Goal: Task Accomplishment & Management: Manage account settings

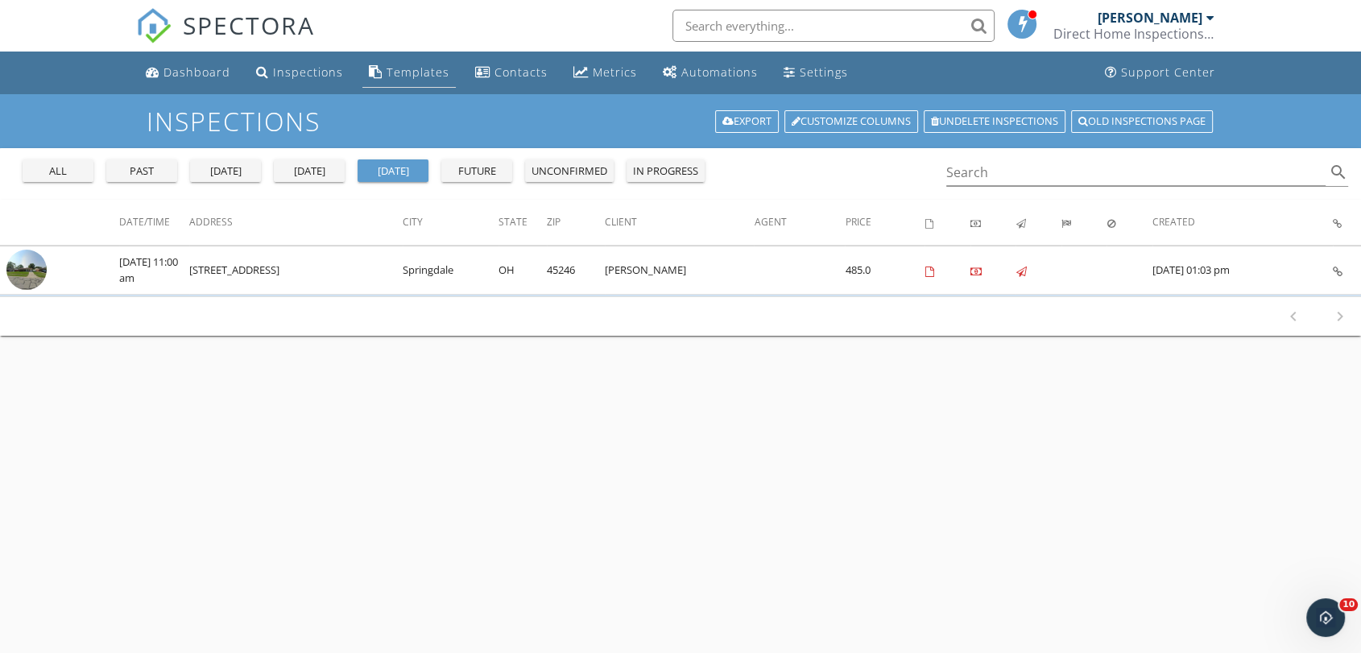
click at [393, 72] on div "Templates" at bounding box center [418, 71] width 63 height 15
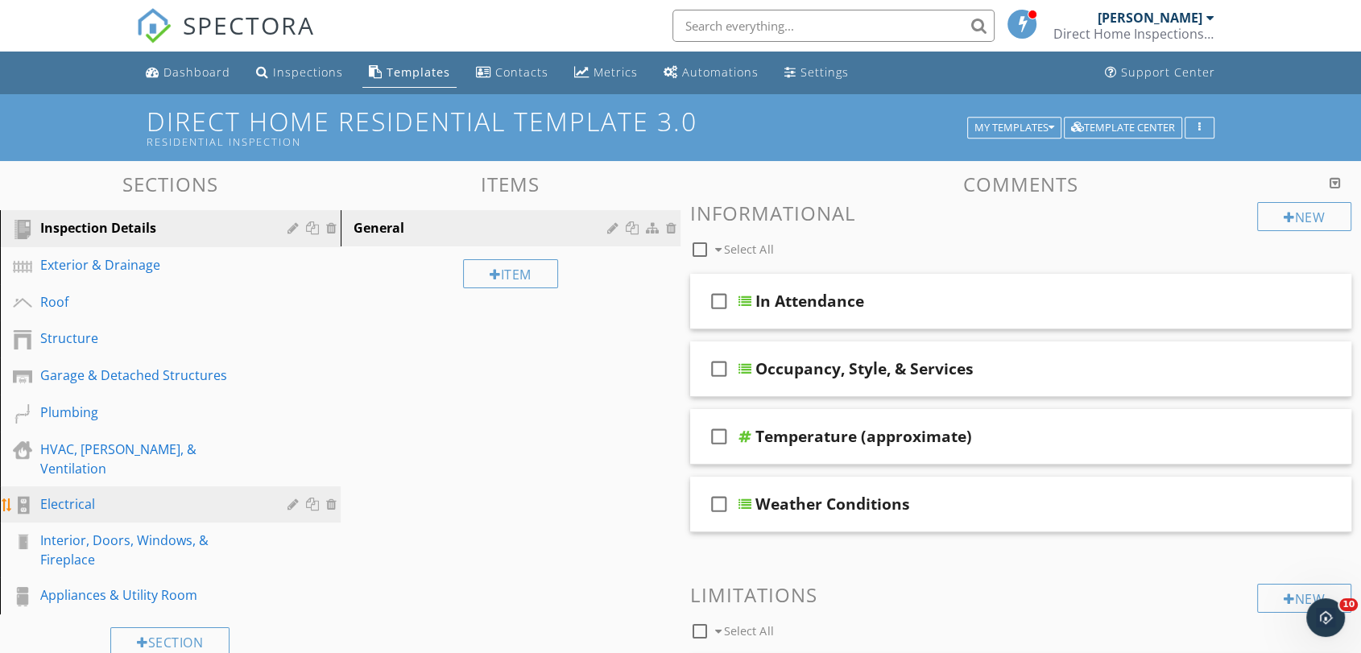
click at [133, 495] on div "Electrical" at bounding box center [152, 504] width 224 height 19
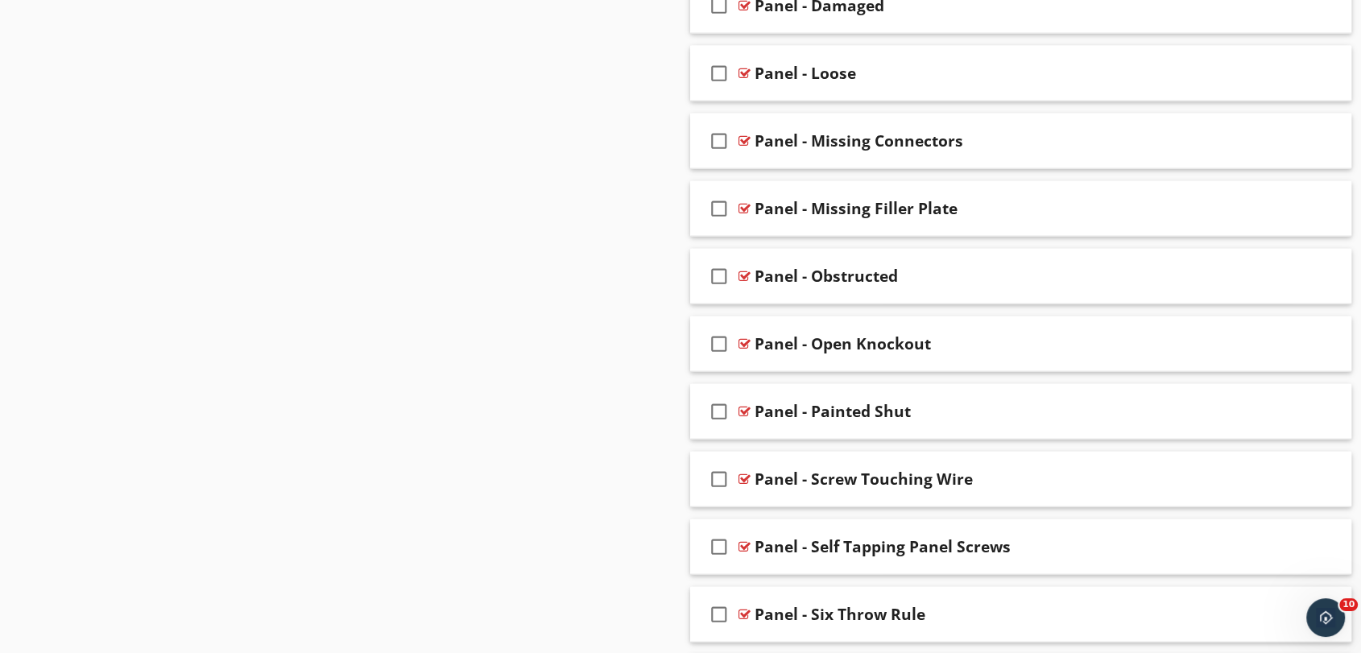
scroll to position [3756, 0]
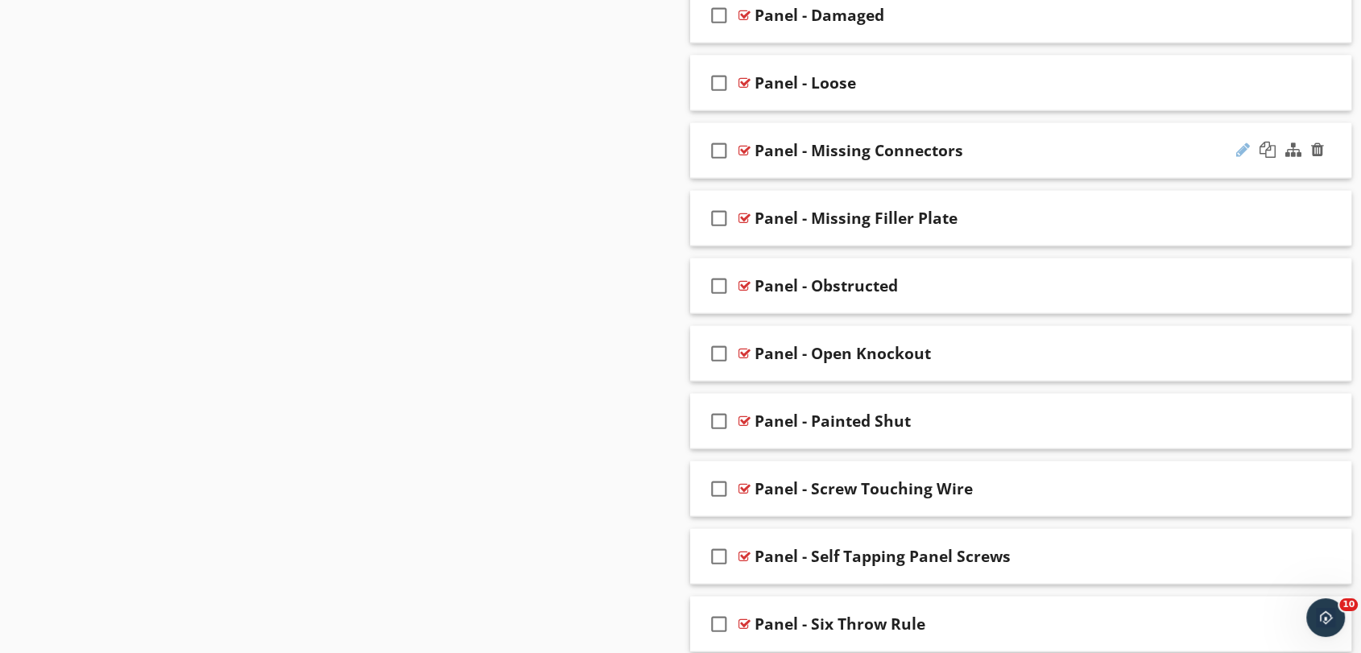
click at [1242, 147] on div at bounding box center [1243, 150] width 14 height 16
click at [852, 150] on input "Panel - Missing Connectors" at bounding box center [991, 152] width 472 height 27
type input "Panel - Connector - Missing"
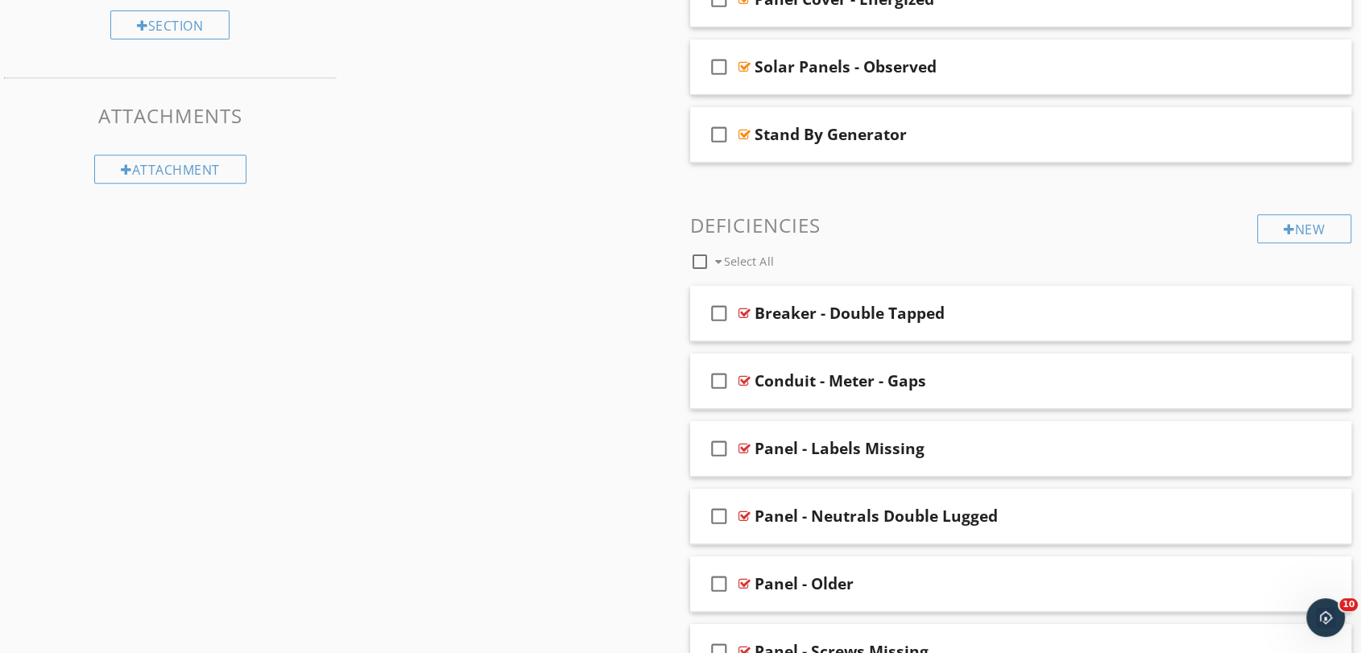
scroll to position [87, 0]
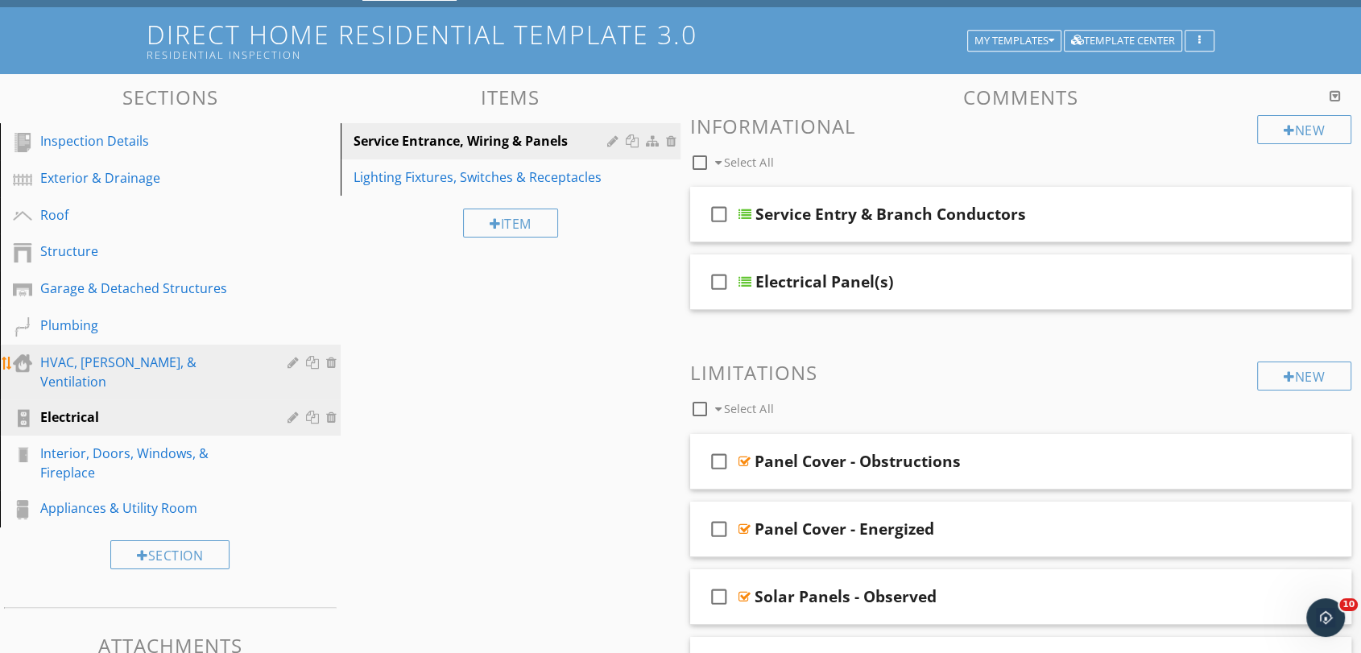
click at [91, 364] on div "HVAC, [PERSON_NAME], & Ventilation" at bounding box center [152, 372] width 224 height 39
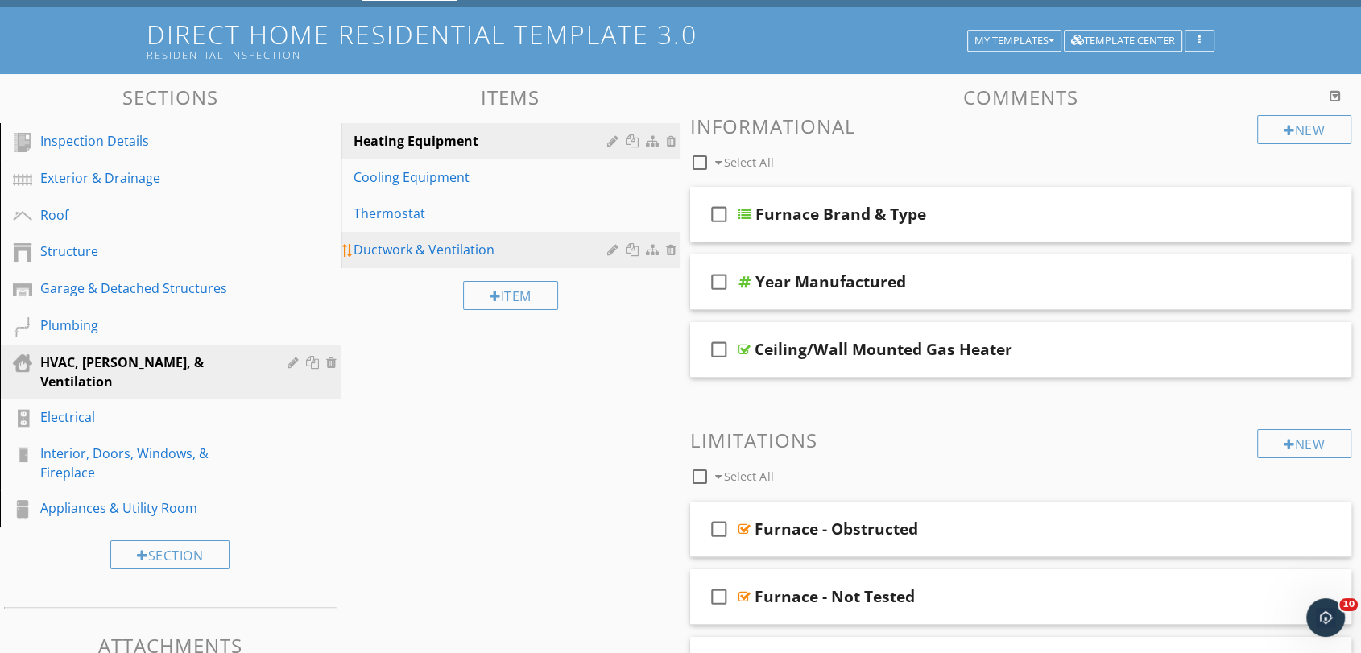
click at [431, 242] on div "Ductwork & Ventilation" at bounding box center [483, 249] width 259 height 19
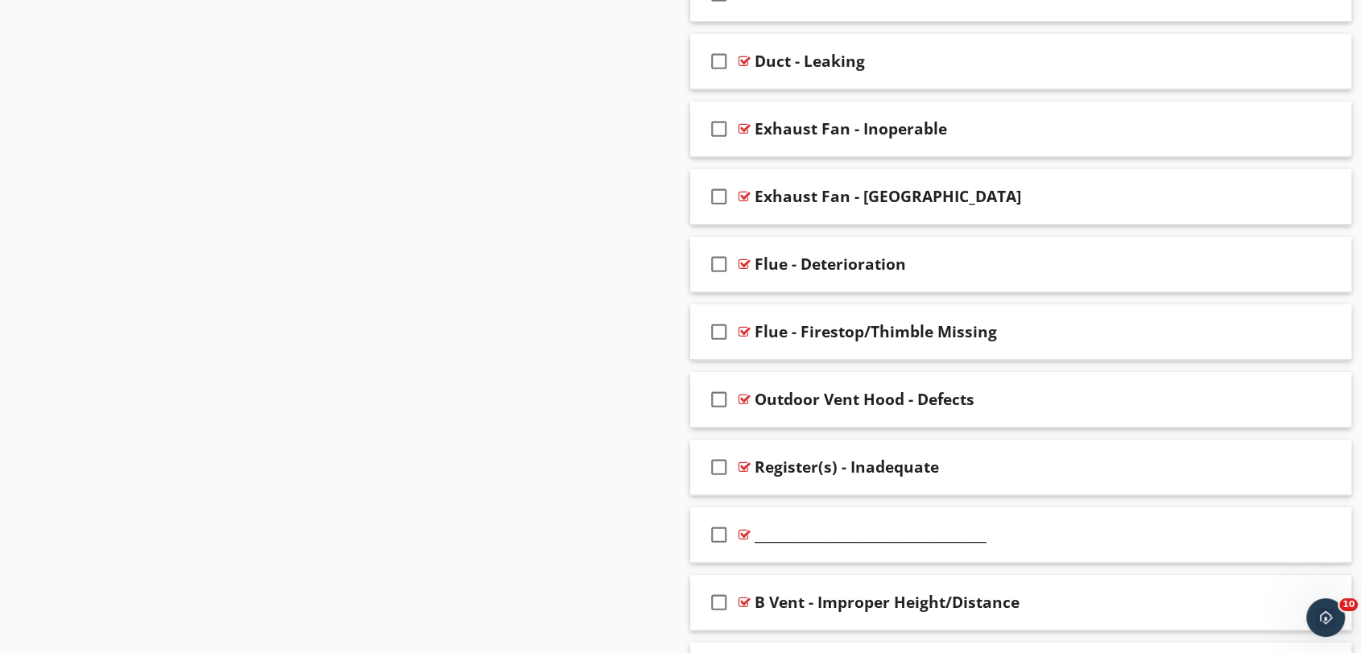
scroll to position [892, 0]
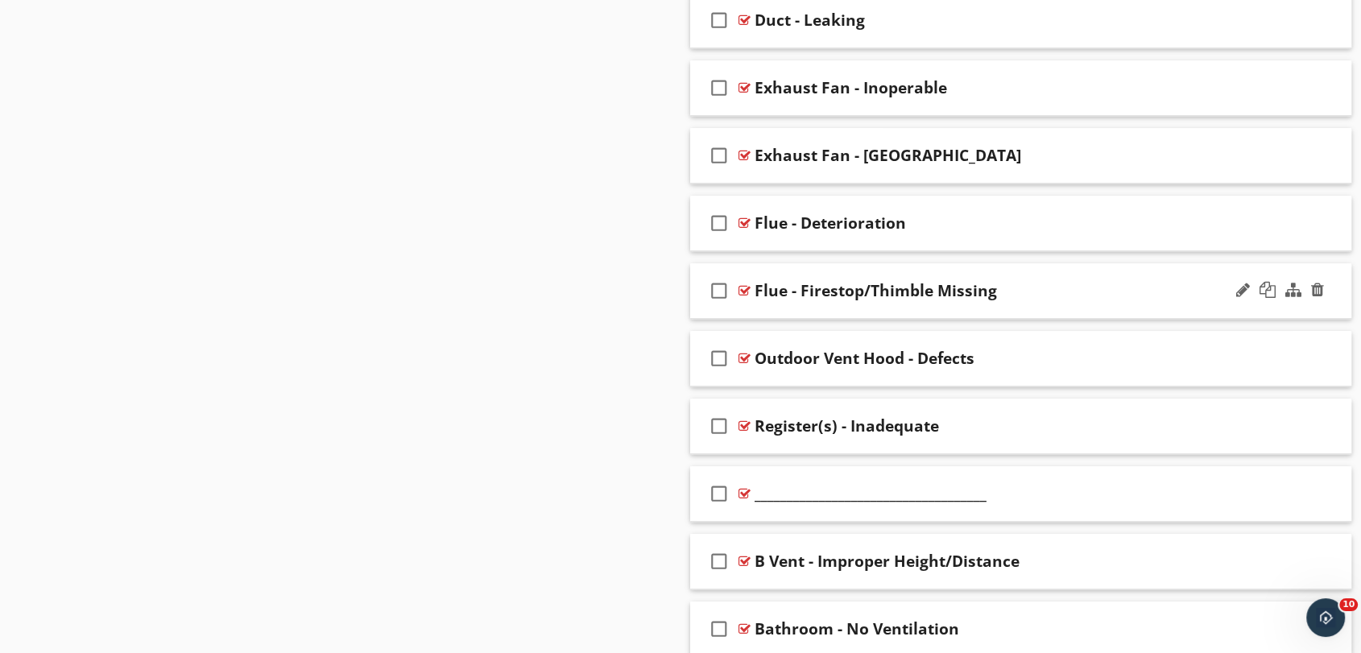
click at [853, 266] on div "check_box_outline_blank Flue - Firestop/Thimble Missing" at bounding box center [1020, 291] width 661 height 56
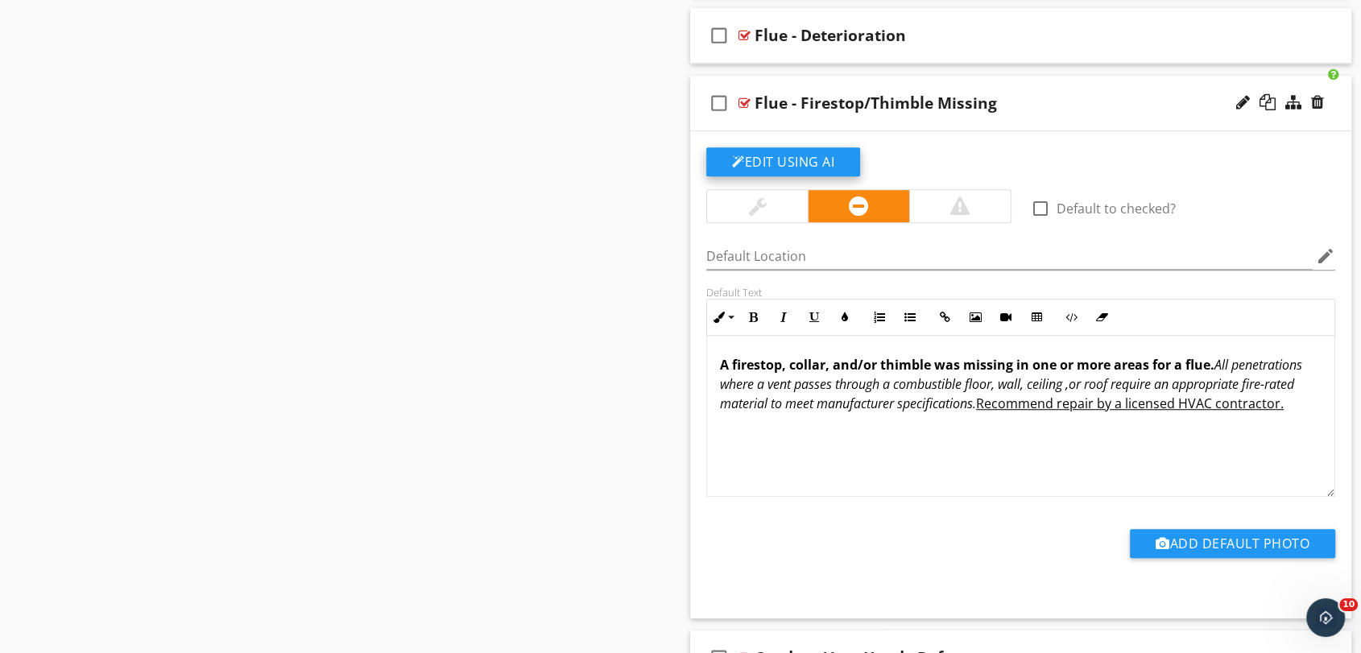
scroll to position [1071, 0]
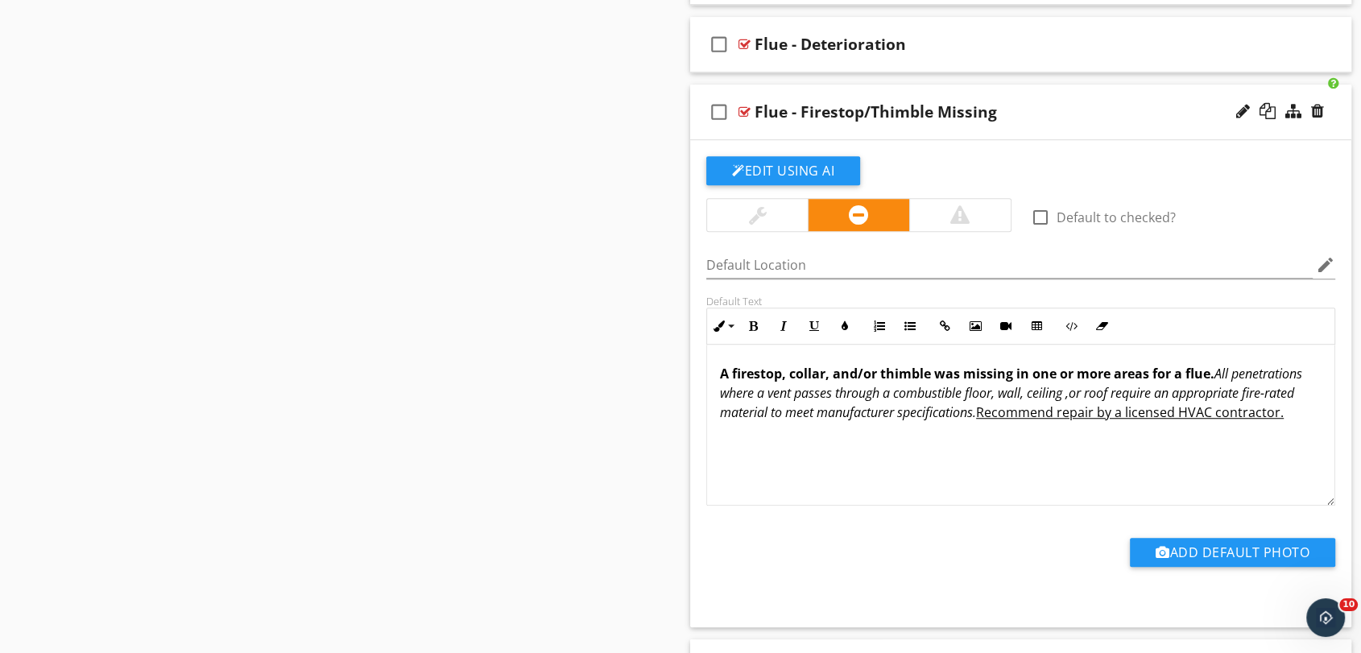
click at [889, 97] on div "check_box_outline_blank Flue - Firestop/Thimble Missing" at bounding box center [1020, 113] width 661 height 56
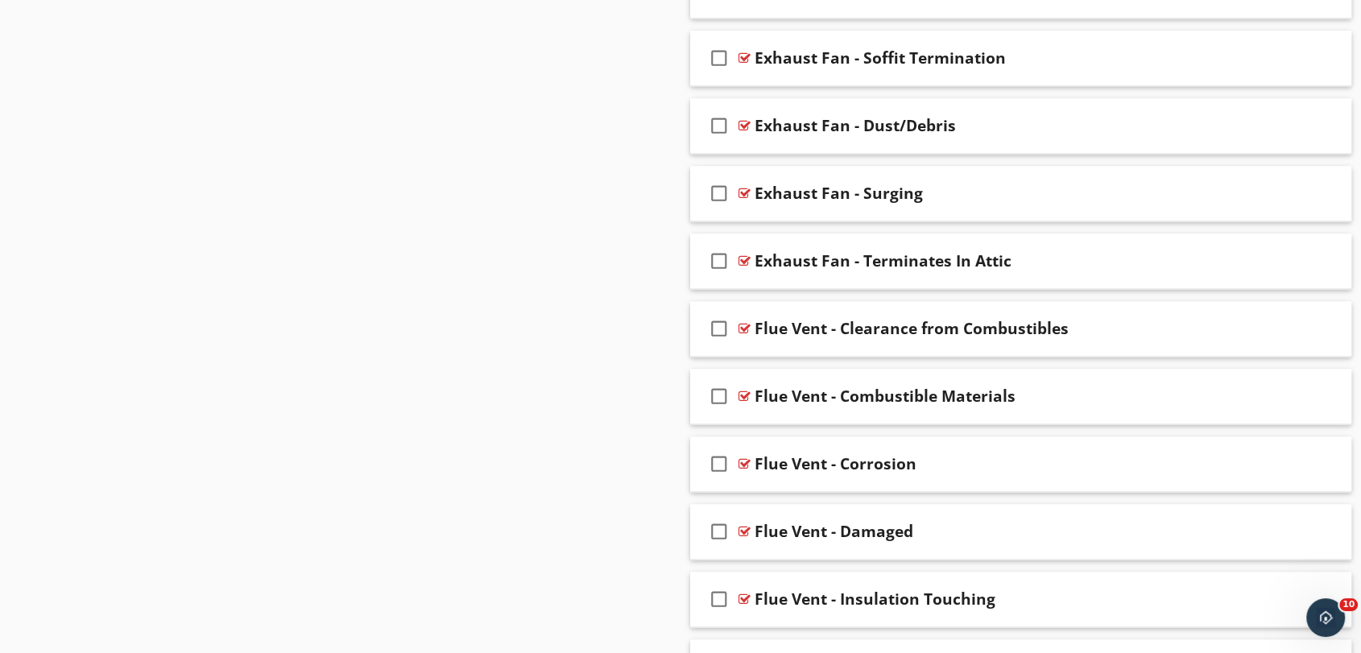
scroll to position [2324, 0]
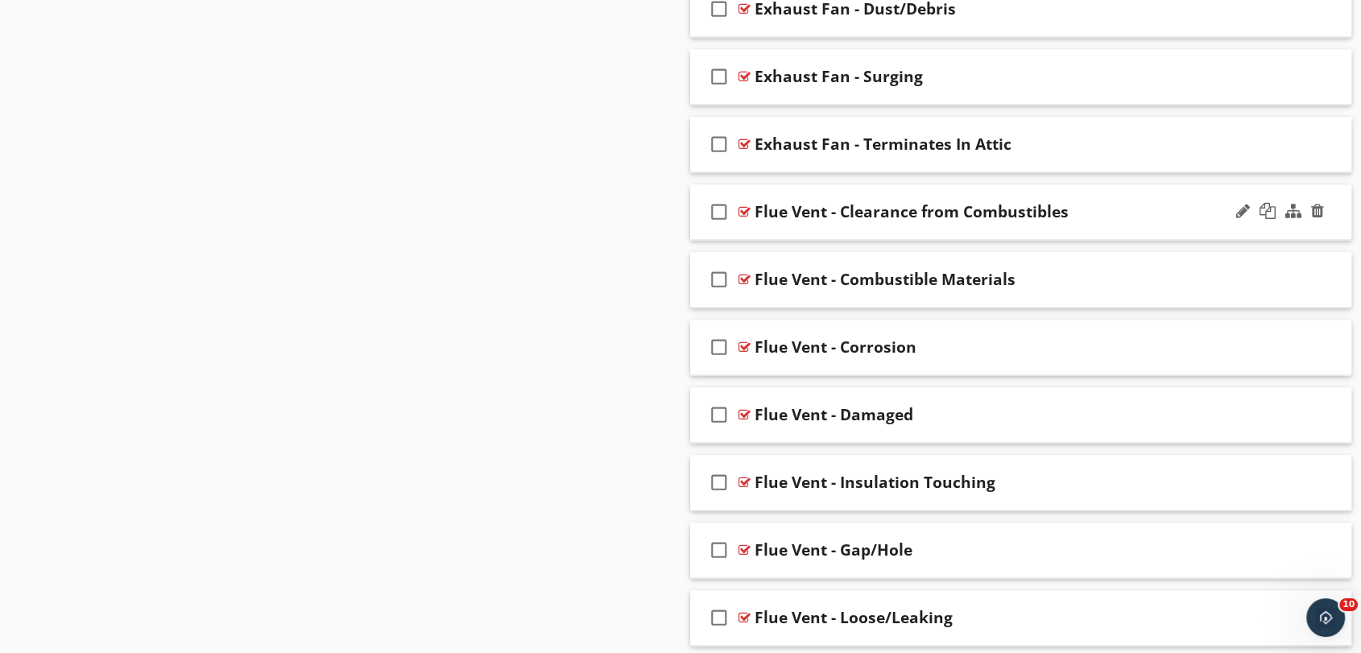
click at [823, 187] on div "check_box_outline_blank Flue Vent - Clearance from Combustibles" at bounding box center [1020, 212] width 661 height 56
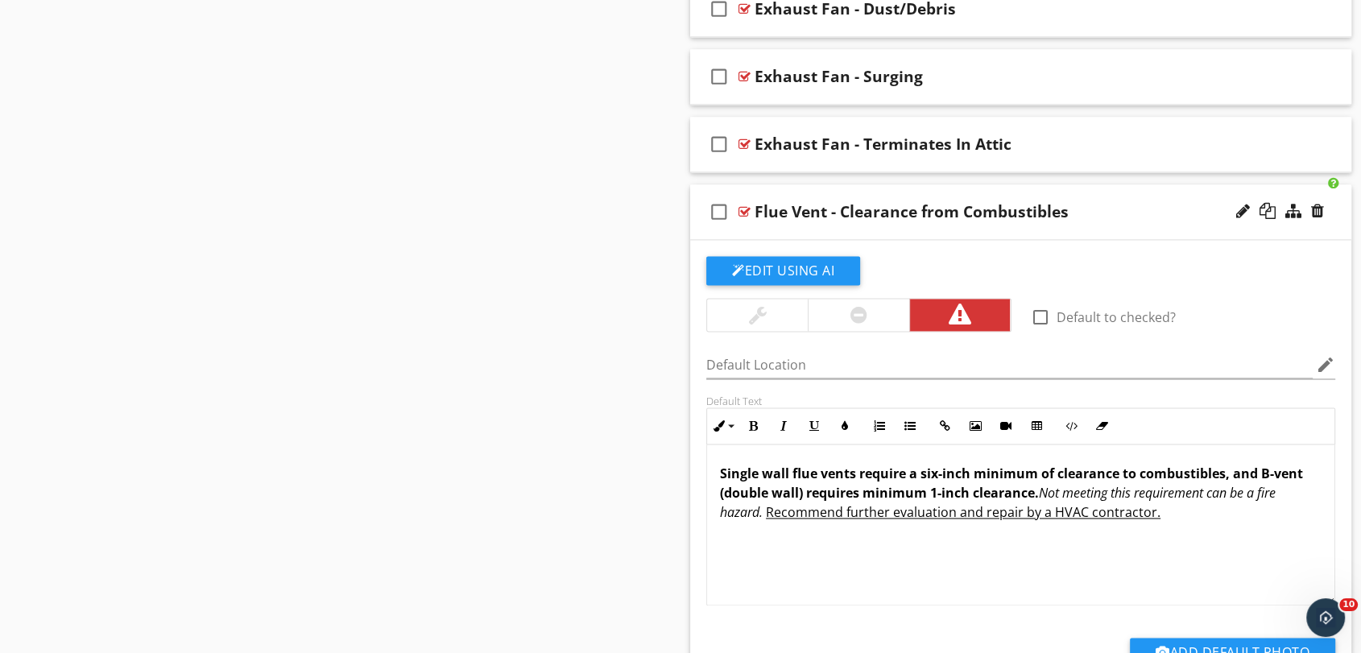
click at [1146, 192] on div "check_box_outline_blank Flue Vent - Clearance from Combustibles" at bounding box center [1020, 212] width 661 height 56
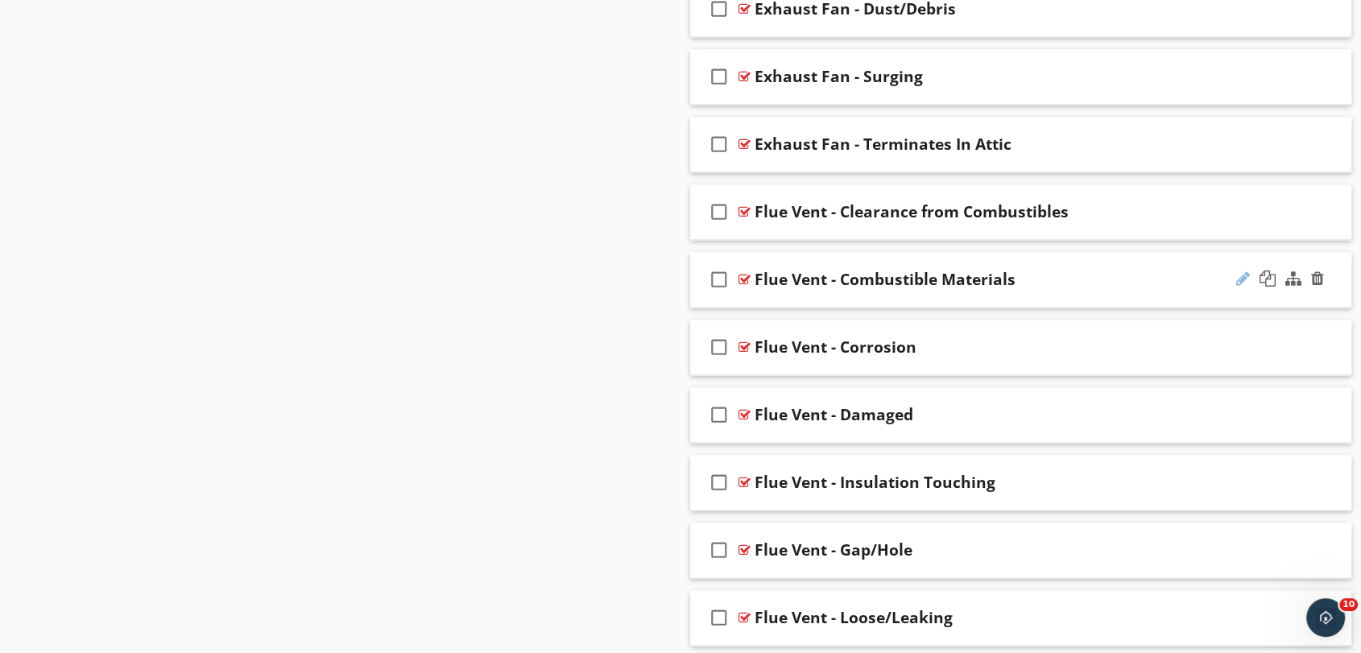
click at [1244, 282] on div at bounding box center [1243, 279] width 14 height 16
click at [1094, 273] on input "Flue Vent - Combustible Materials" at bounding box center [991, 281] width 472 height 27
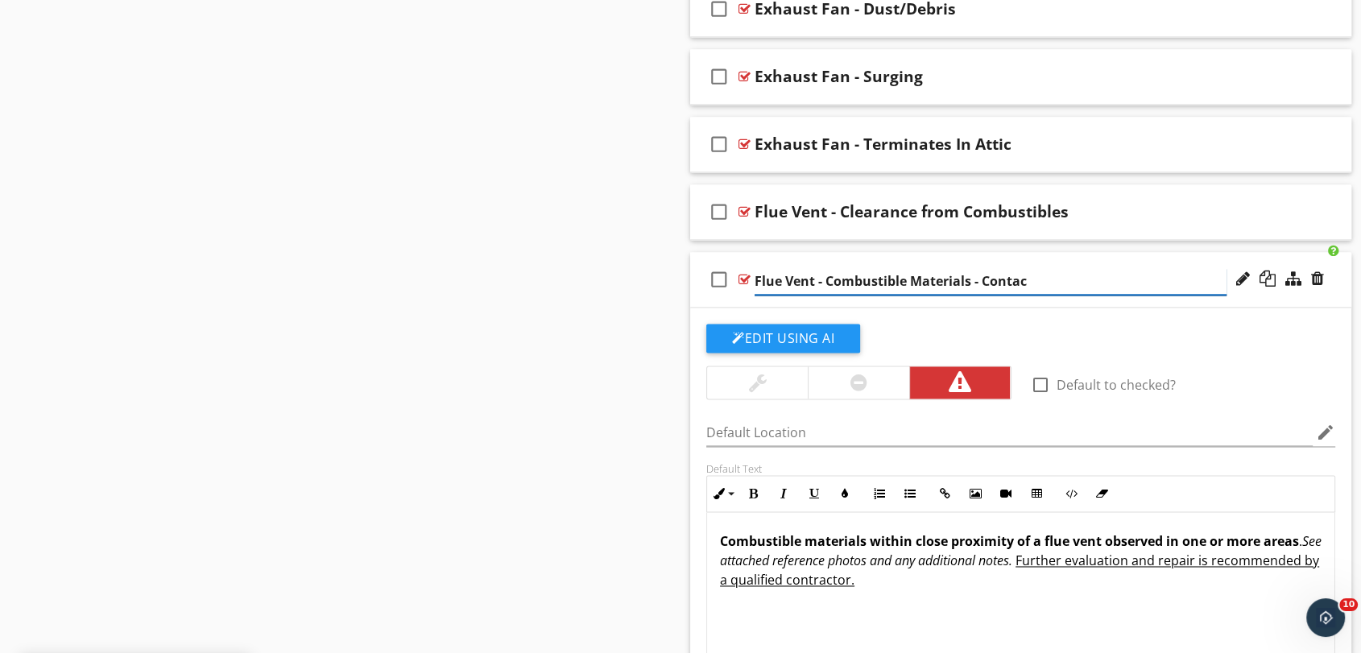
type input "Flue Vent - Combustible Materials - Contact"
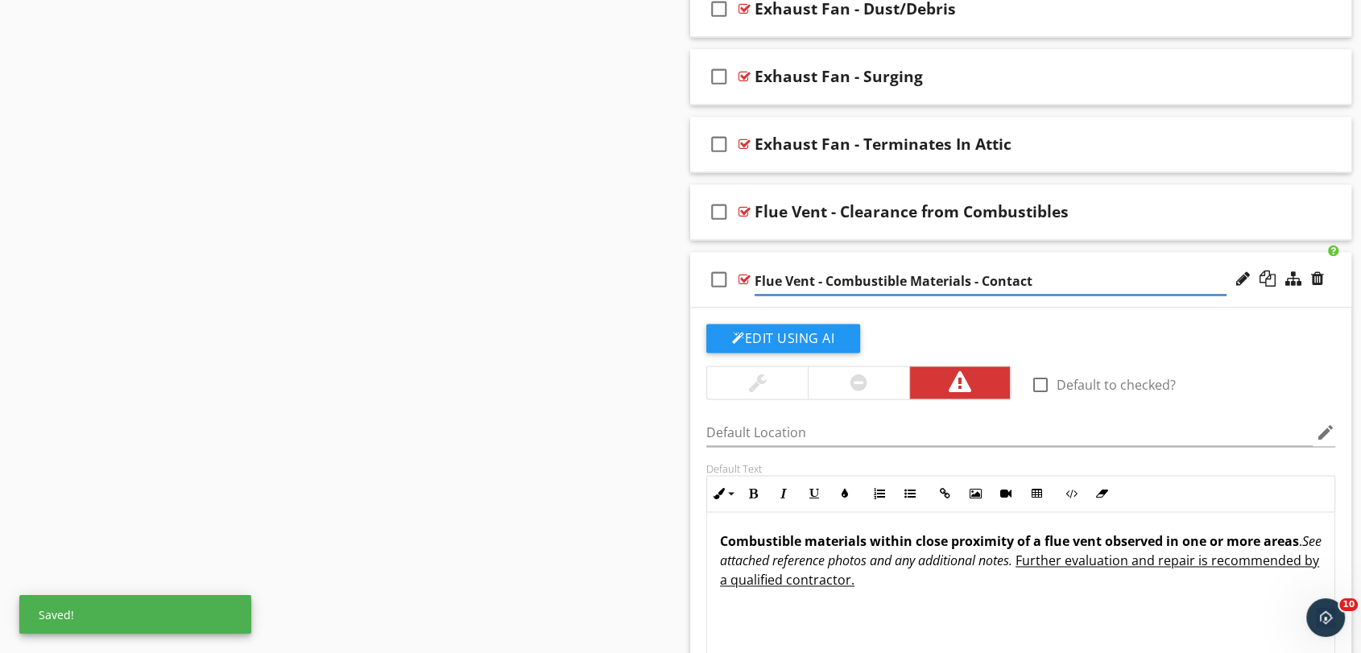
click at [625, 333] on div "Sections Inspection Details Exterior & Drainage Roof Structure Garage & Detache…" at bounding box center [680, 390] width 1361 height 5107
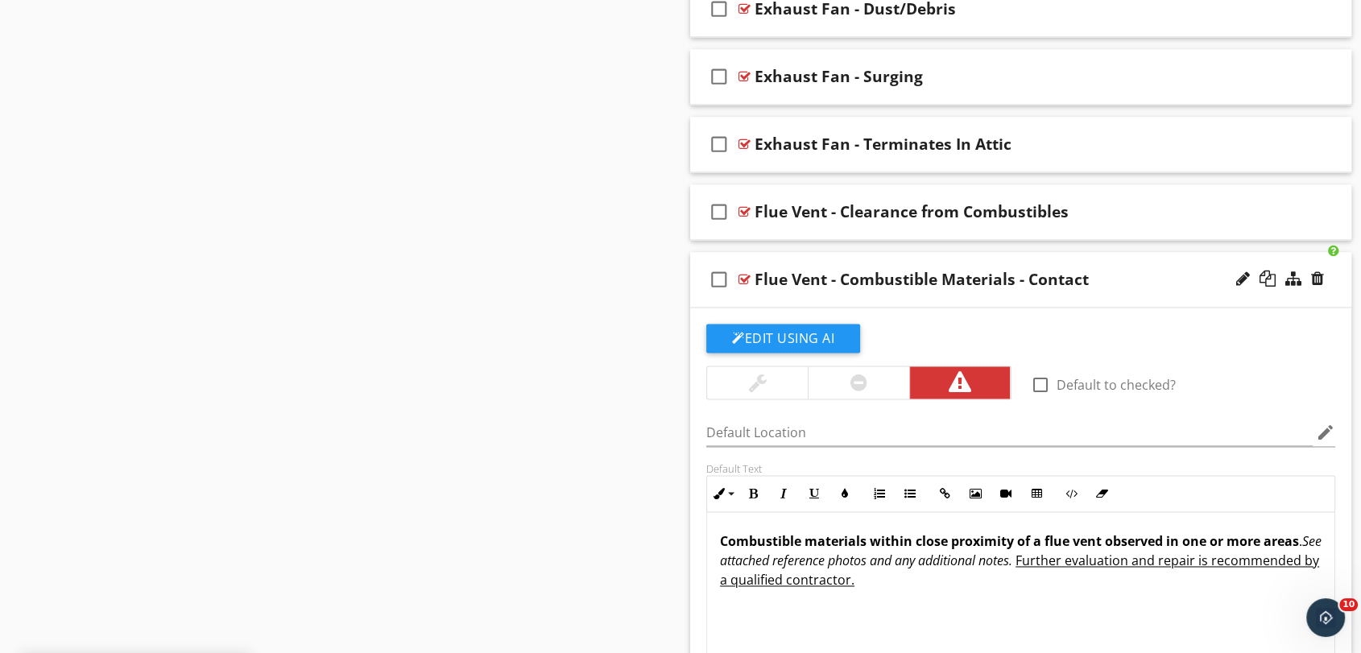
click at [427, 318] on div "Sections Inspection Details Exterior & Drainage Roof Structure Garage & Detache…" at bounding box center [680, 390] width 1361 height 5107
click at [446, 275] on div "Sections Inspection Details Exterior & Drainage Roof Structure Garage & Detache…" at bounding box center [680, 390] width 1361 height 5107
click at [1239, 209] on div at bounding box center [1243, 211] width 14 height 16
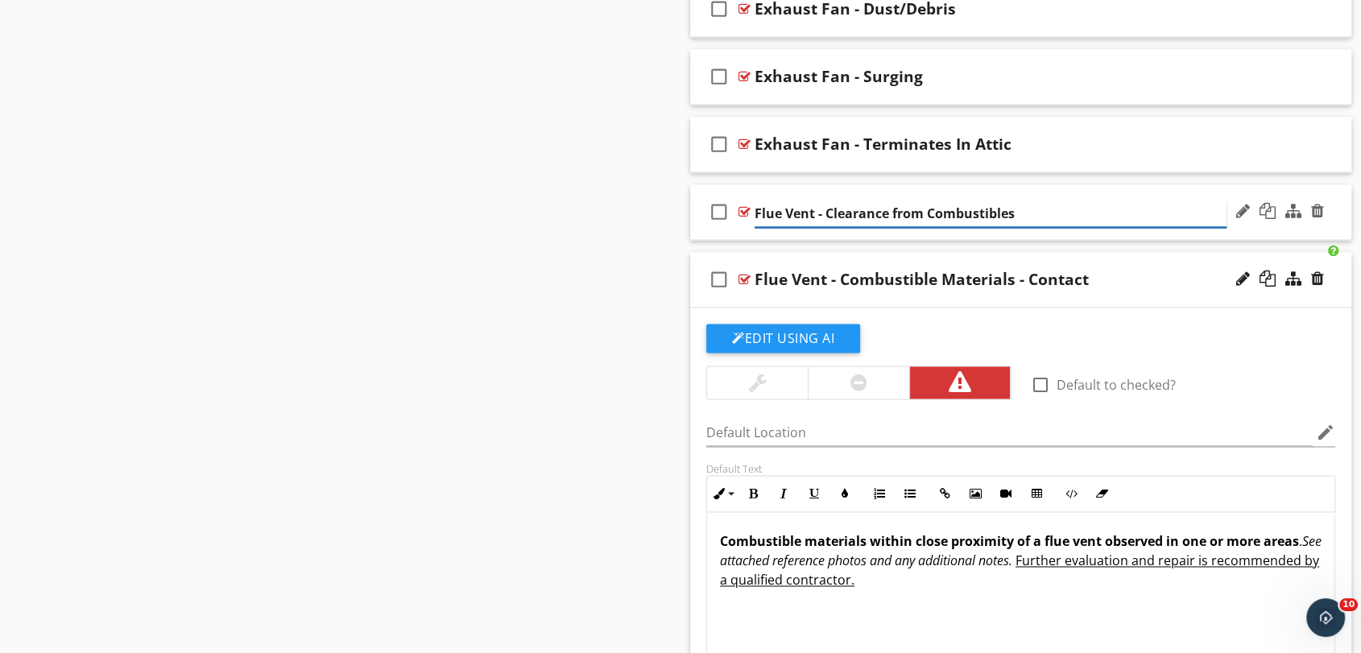
click at [929, 208] on input "Flue Vent - Clearance from Combustibles" at bounding box center [991, 214] width 472 height 27
click at [929, 208] on input "Flue Vent - Combustibles" at bounding box center [991, 214] width 472 height 27
type input "Flue Vent - Combustibles - Clearance"
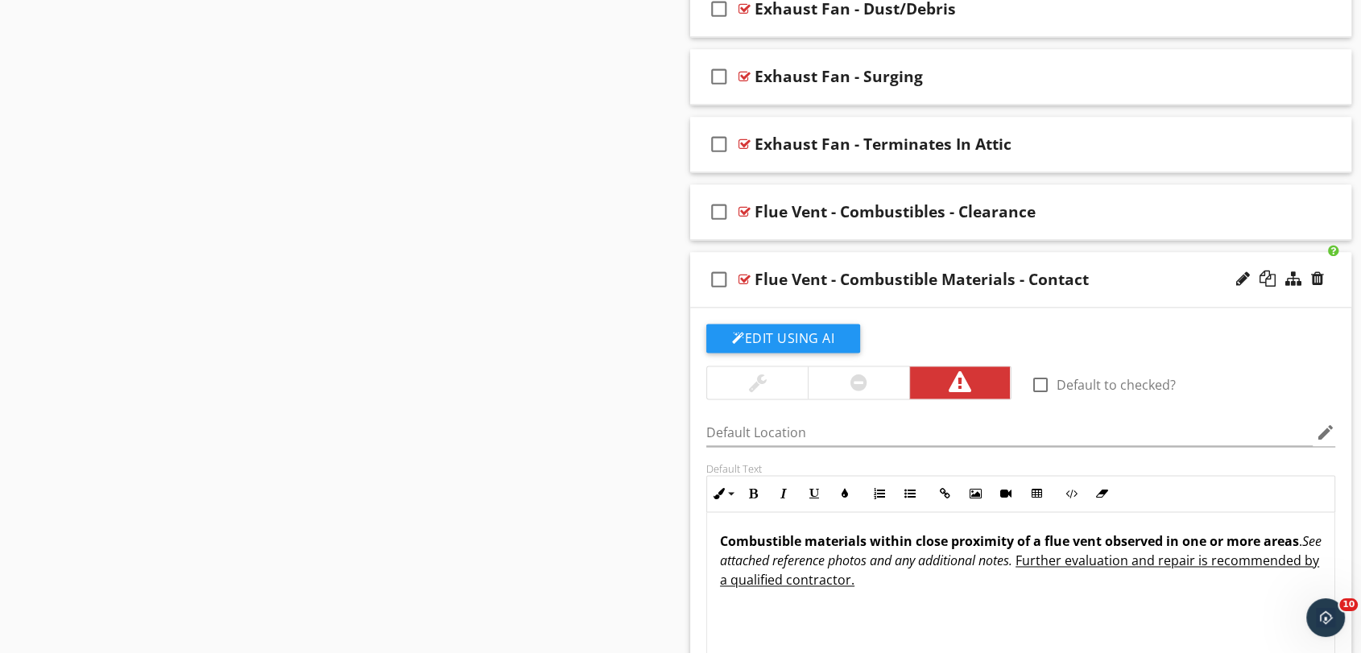
click at [445, 257] on div "Sections Inspection Details Exterior & Drainage Roof Structure Garage & Detache…" at bounding box center [680, 390] width 1361 height 5107
click at [1005, 257] on div "check_box_outline_blank Flue Vent - Combustible Materials - Contact" at bounding box center [1020, 280] width 661 height 56
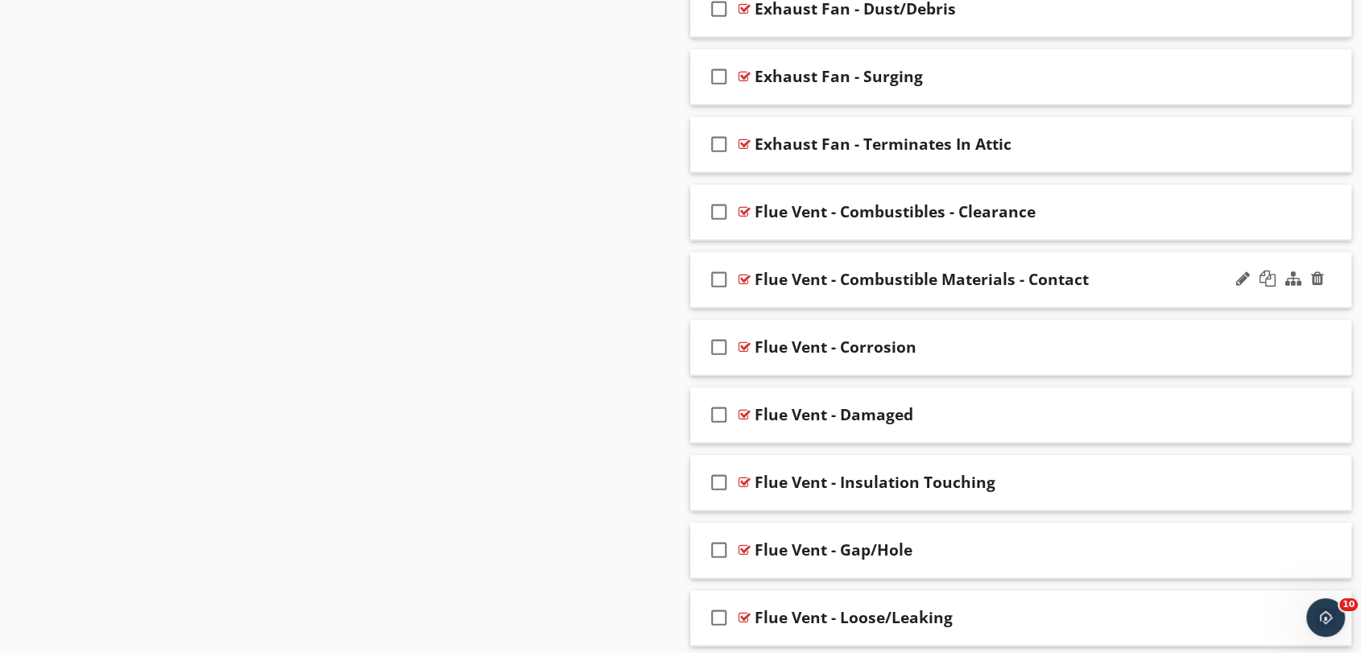
click at [947, 260] on div "check_box_outline_blank Flue Vent - Combustible Materials - Contact" at bounding box center [1020, 280] width 661 height 56
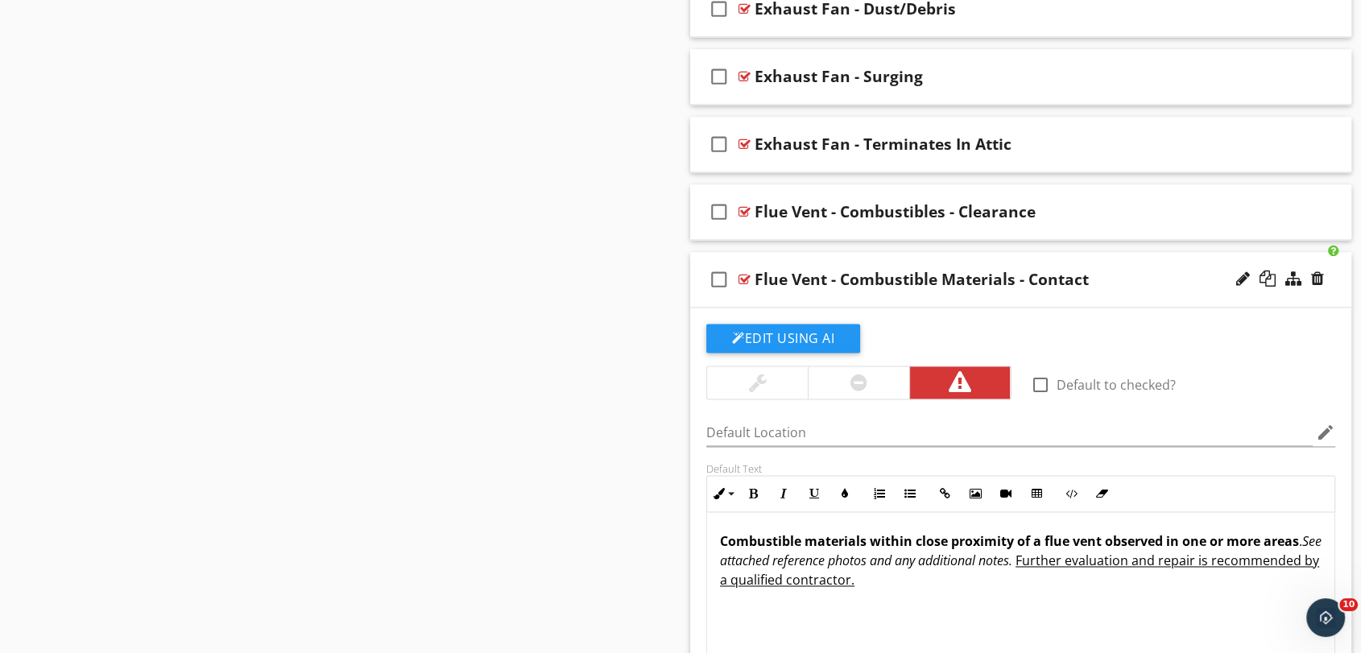
click at [947, 260] on div "check_box_outline_blank Flue Vent - Combustible Materials - Contact" at bounding box center [1020, 280] width 661 height 56
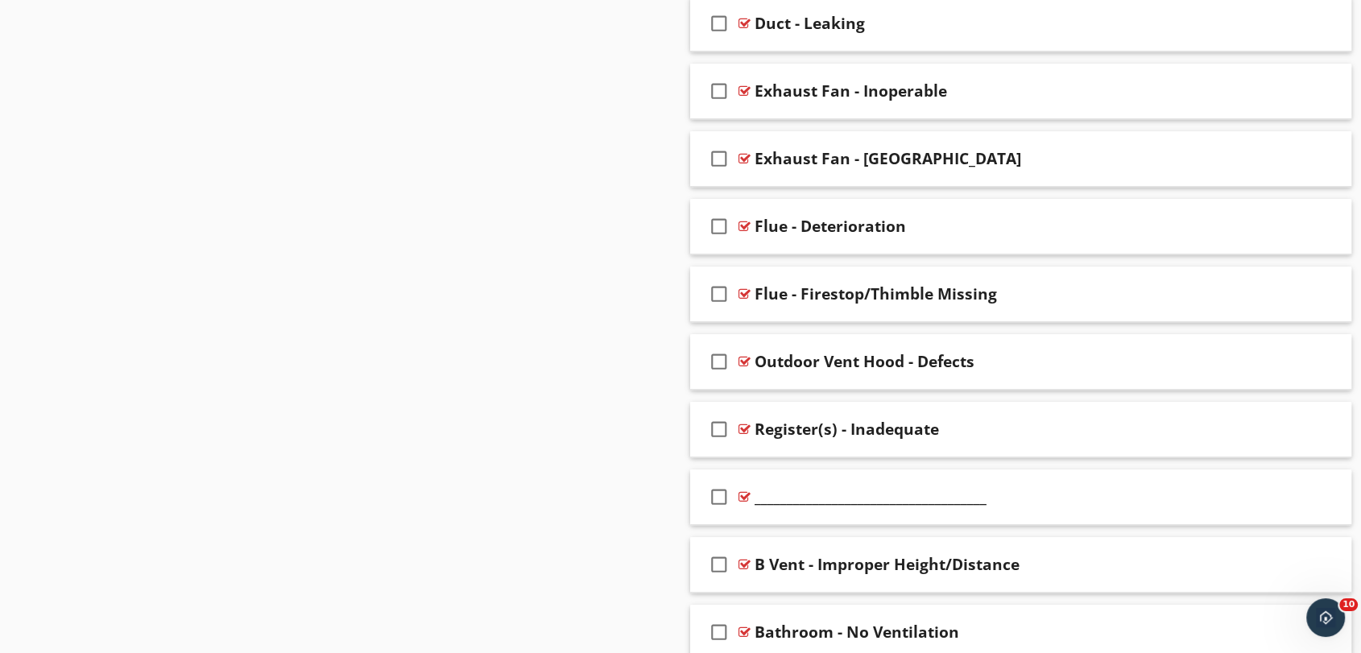
scroll to position [892, 0]
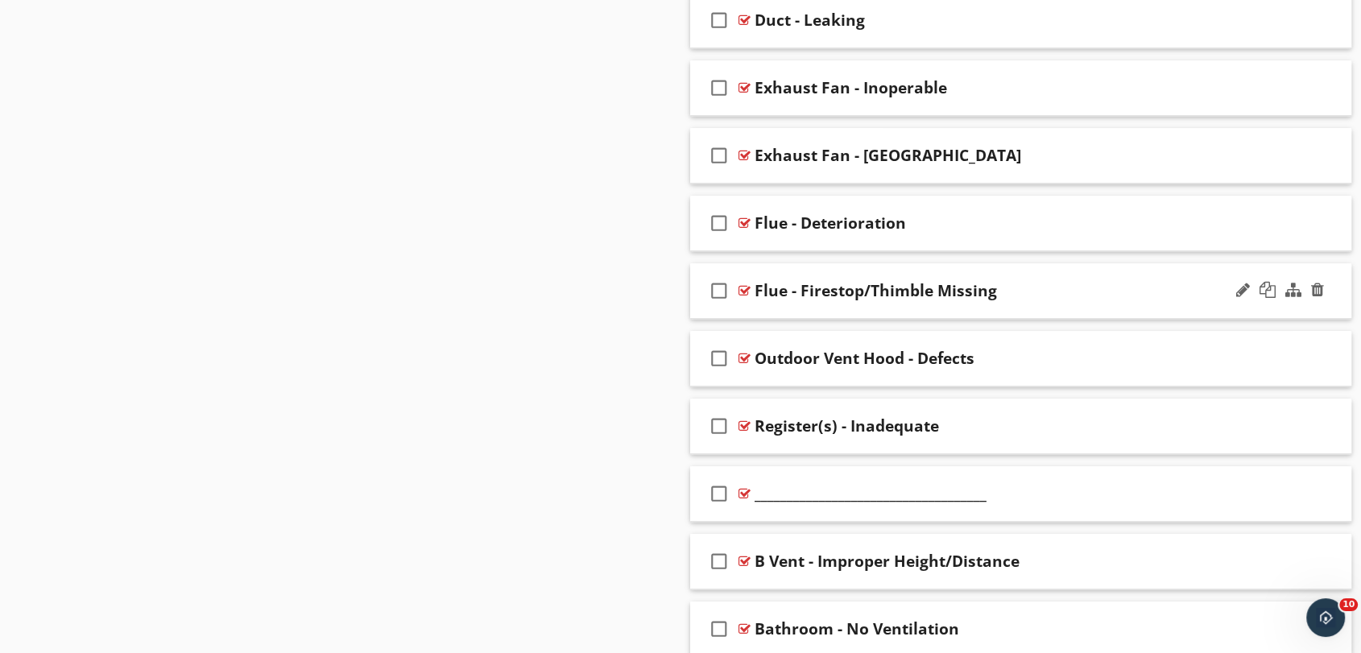
click at [790, 271] on div "check_box_outline_blank Flue - Firestop/Thimble Missing" at bounding box center [1020, 291] width 661 height 56
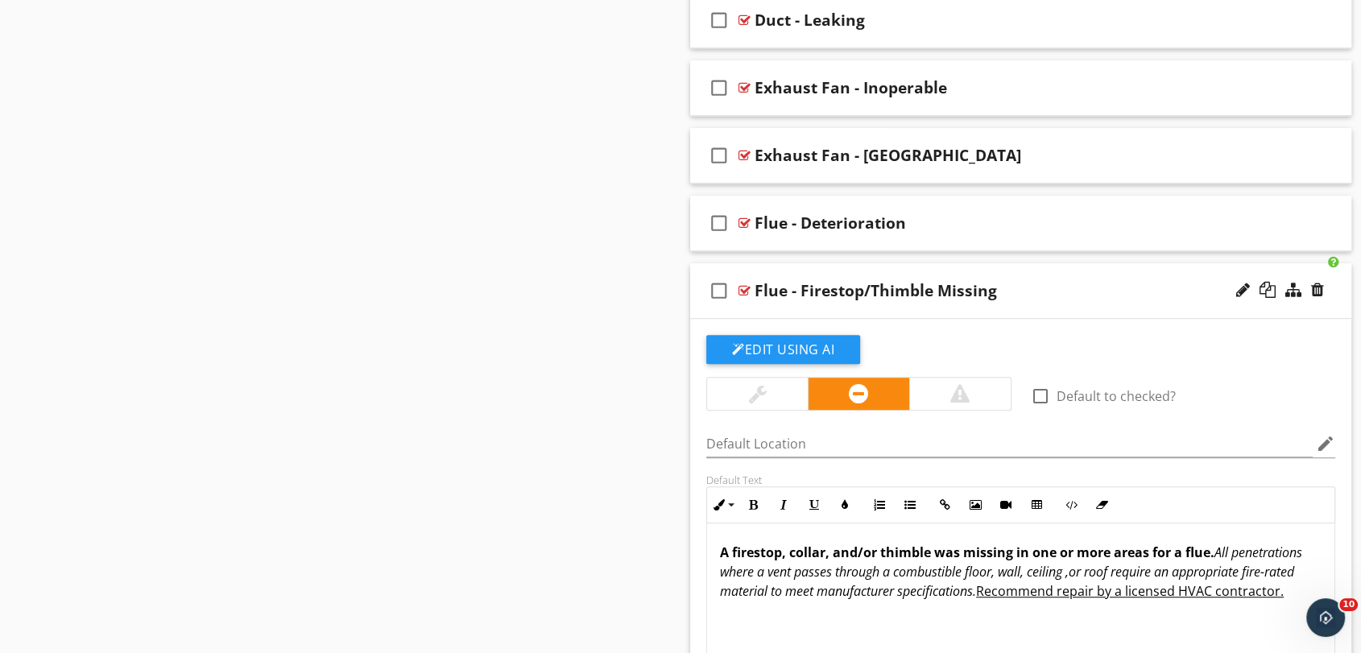
click at [790, 271] on div "check_box_outline_blank Flue - Firestop/Thimble Missing" at bounding box center [1020, 291] width 661 height 56
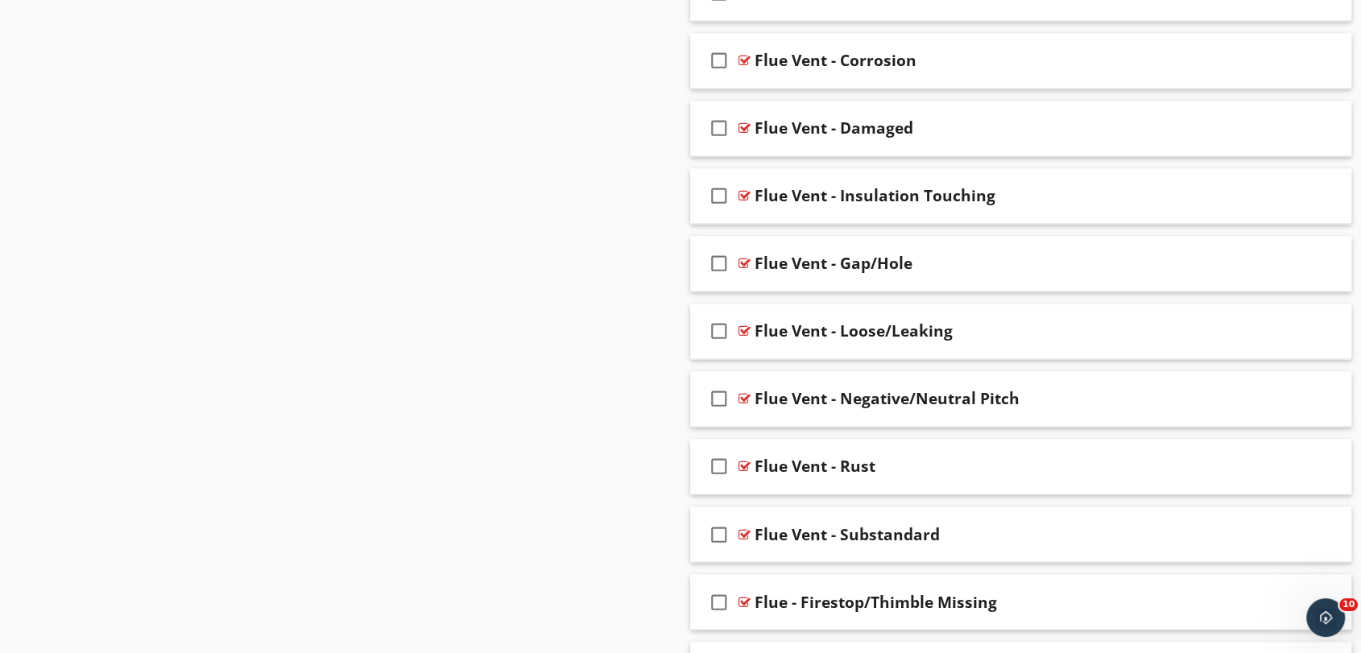
scroll to position [2572, 0]
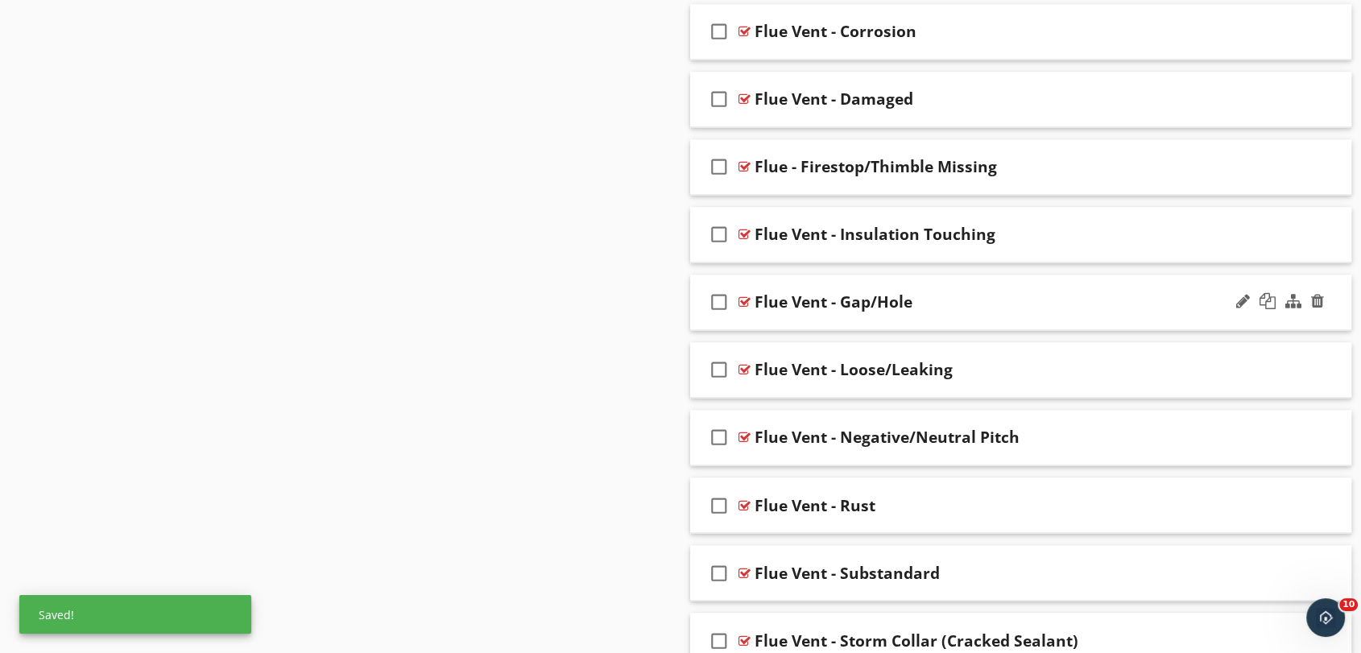
click at [862, 279] on div "check_box_outline_blank Flue Vent - Gap/Hole" at bounding box center [1020, 303] width 661 height 56
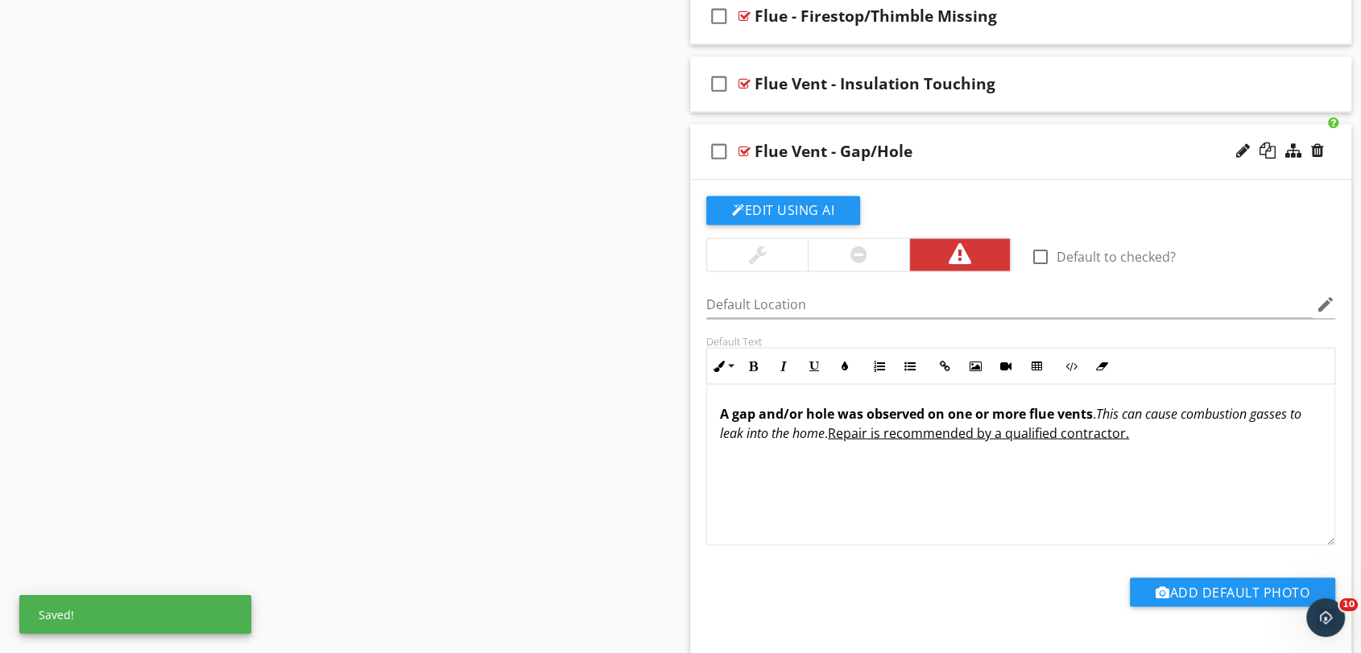
scroll to position [2751, 0]
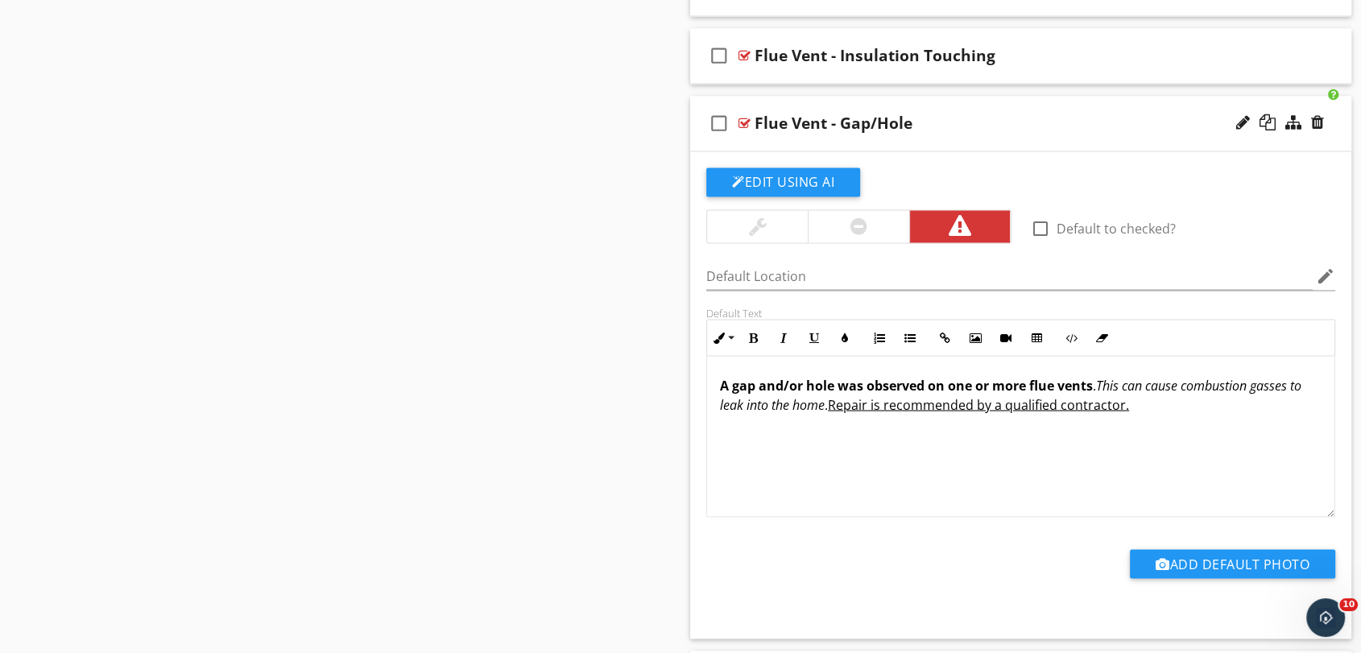
click at [883, 97] on div "check_box_outline_blank Flue Vent - Gap/Hole" at bounding box center [1020, 124] width 661 height 56
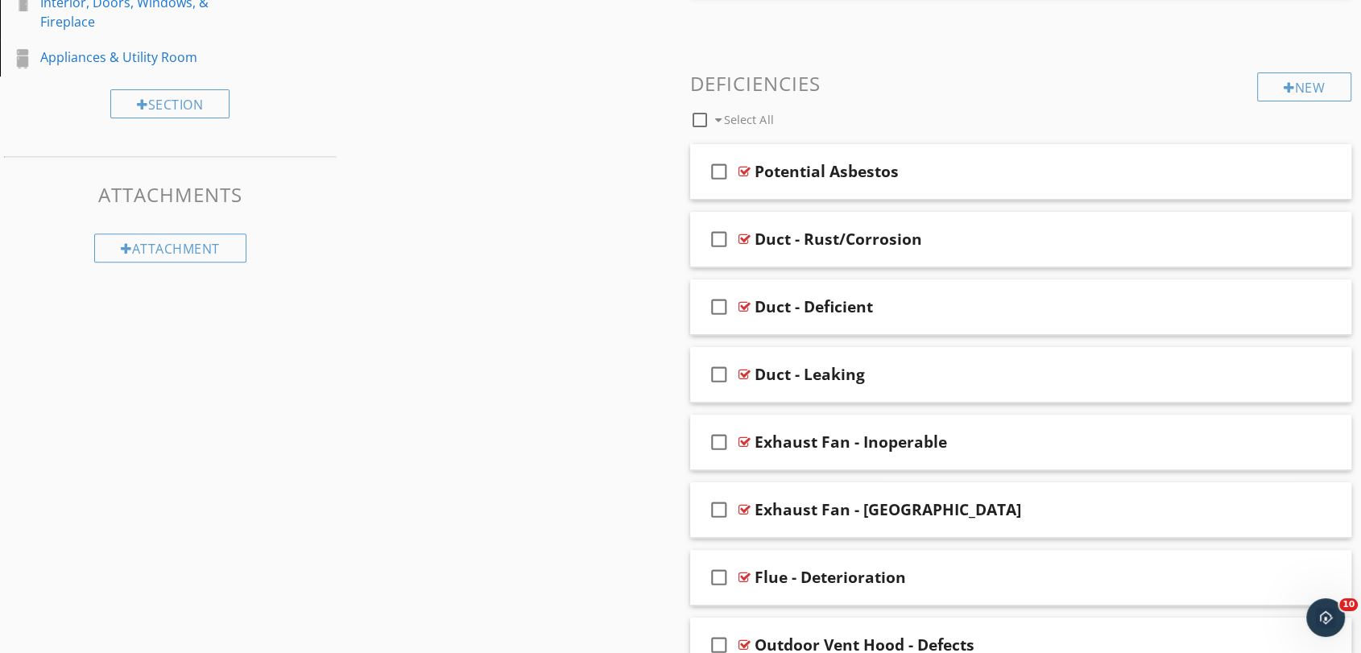
scroll to position [515, 0]
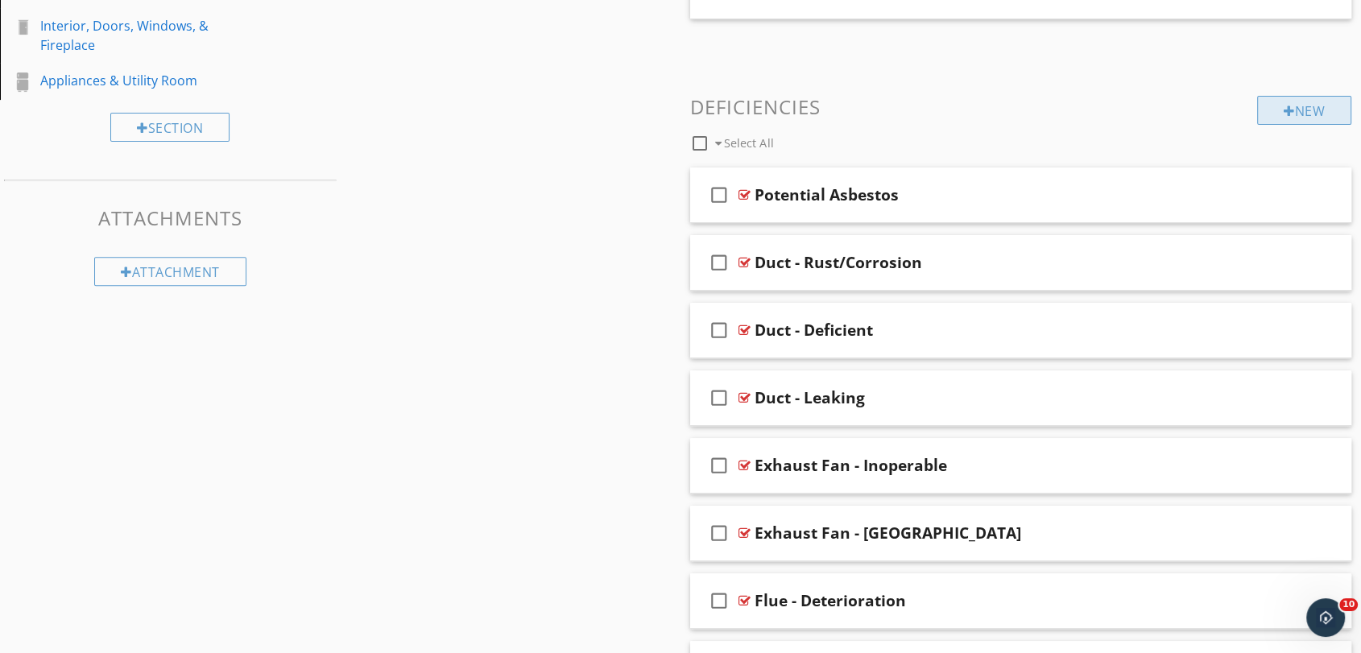
click at [1322, 101] on div "New" at bounding box center [1304, 110] width 94 height 29
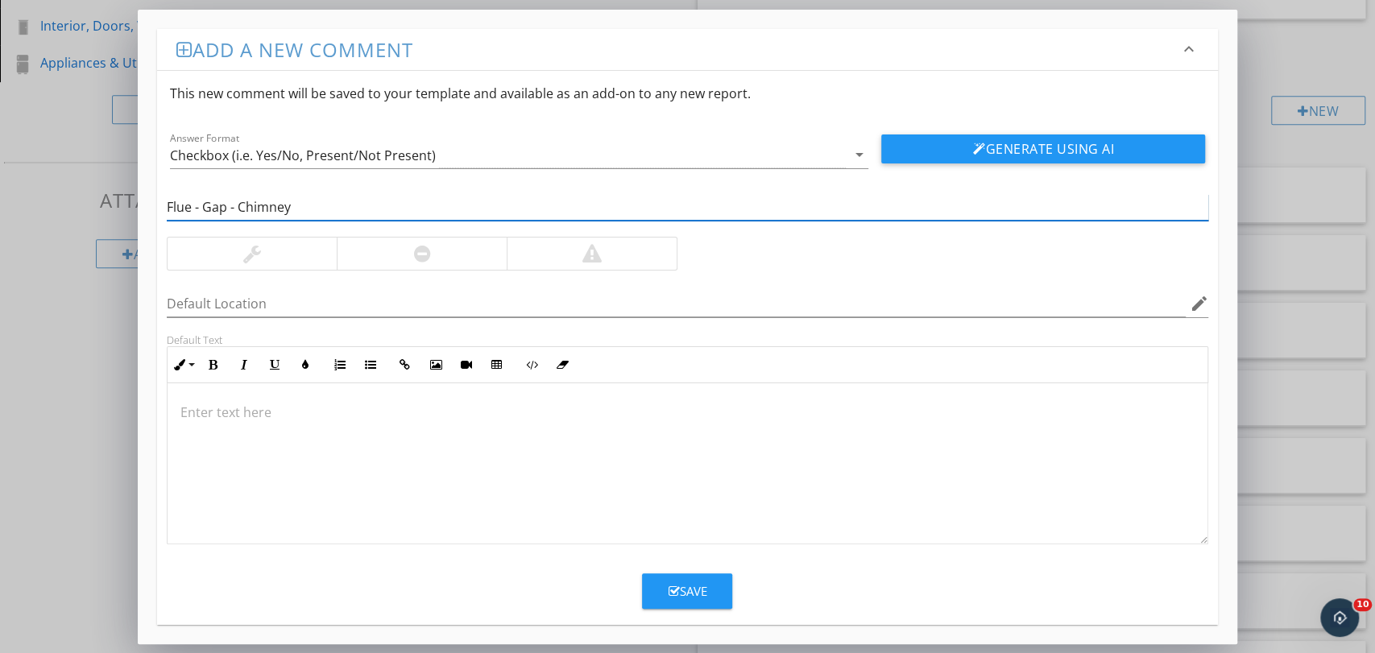
click at [223, 206] on input "Flue - Gap - Chimney" at bounding box center [688, 207] width 1042 height 27
type input "Flue - Unsealed - Chimney"
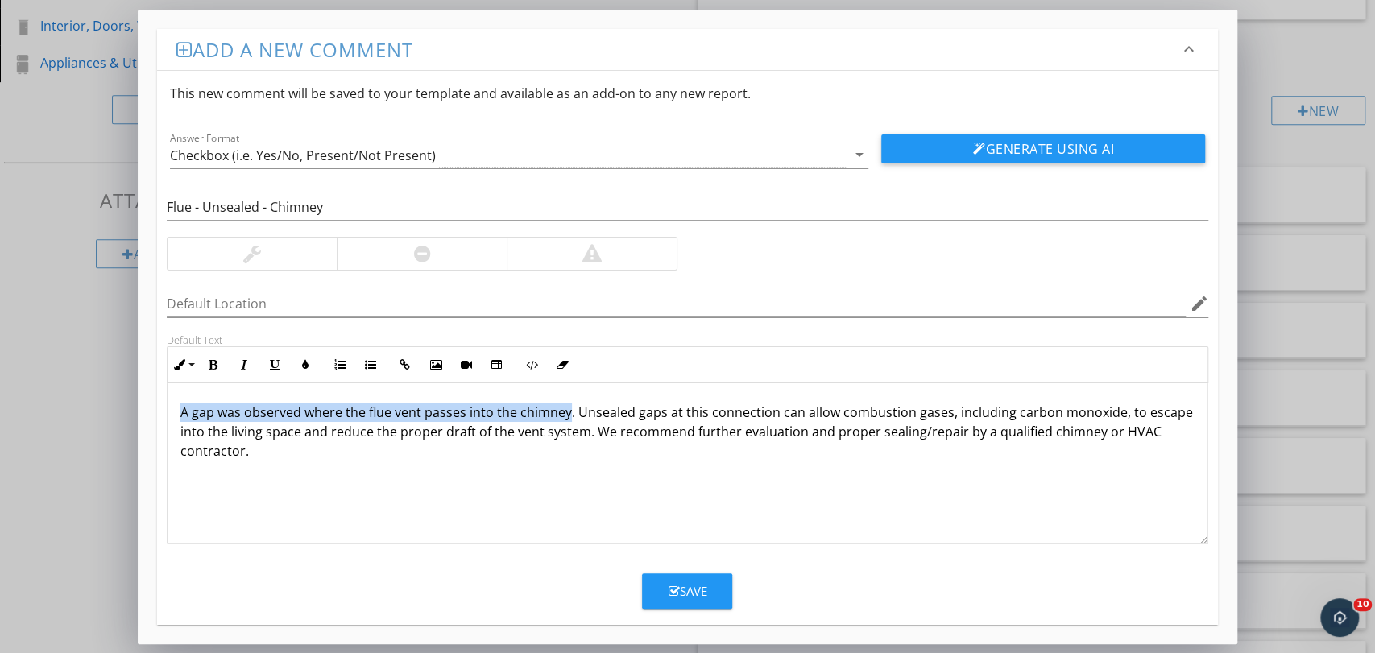
drag, startPoint x: 180, startPoint y: 410, endPoint x: 567, endPoint y: 420, distance: 386.7
click at [567, 420] on p "A gap was observed where the flue vent passes into the chimney. Unsealed gaps a…" at bounding box center [687, 432] width 1015 height 58
click at [220, 370] on button "Bold" at bounding box center [213, 365] width 31 height 31
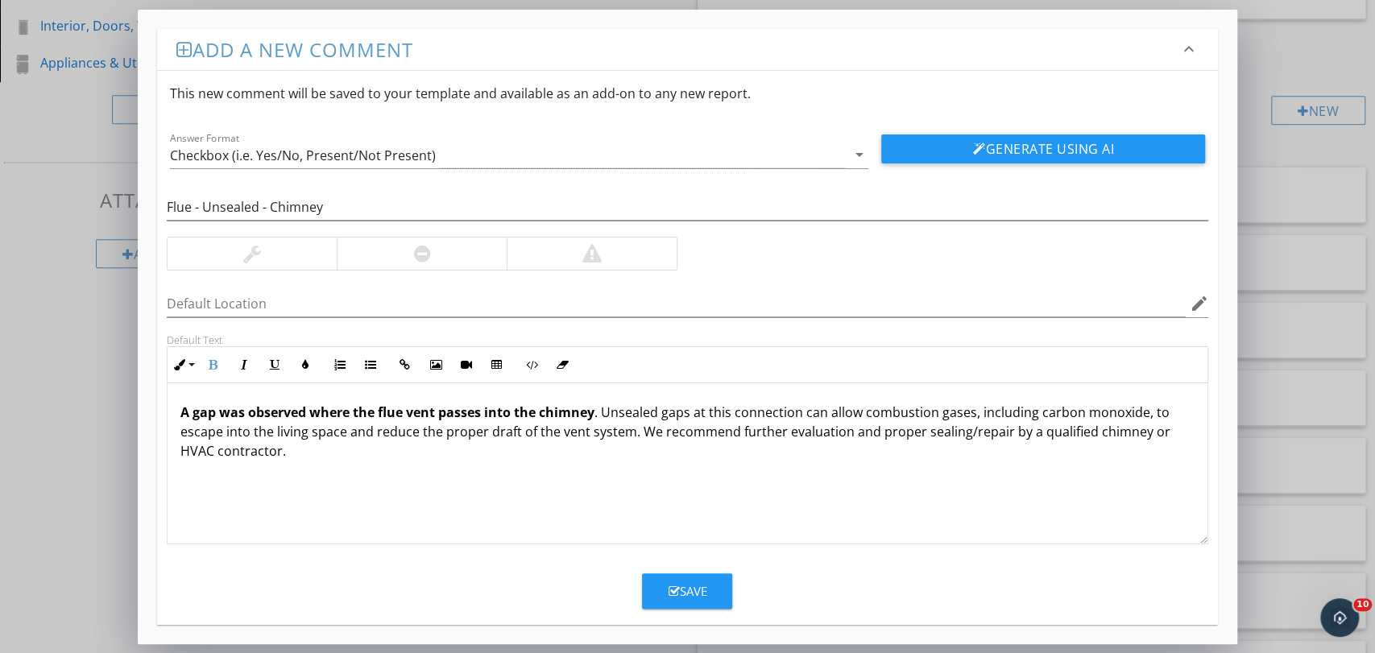
click at [524, 424] on p "A gap was observed where the flue vent passes into the chimney . Unsealed gaps …" at bounding box center [687, 432] width 1015 height 58
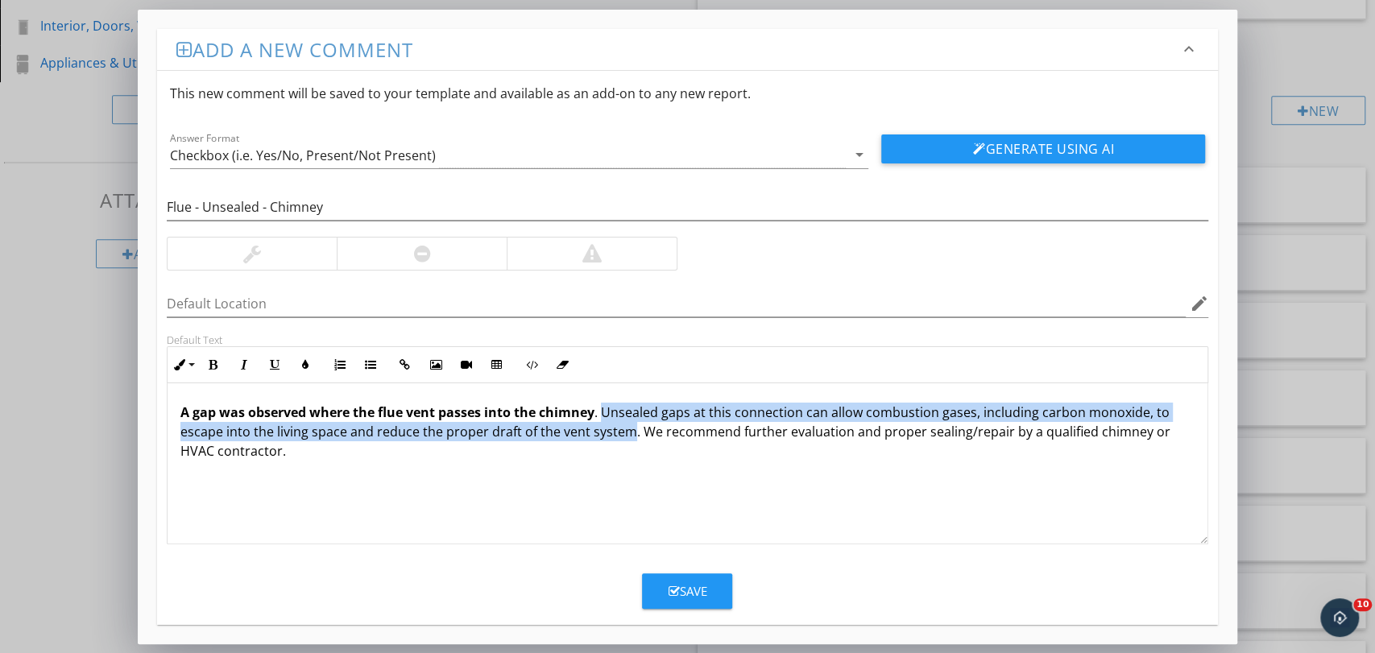
drag, startPoint x: 603, startPoint y: 412, endPoint x: 629, endPoint y: 432, distance: 32.2
click at [629, 432] on p "A gap was observed where the flue vent passes into the chimney . Unsealed gaps …" at bounding box center [687, 432] width 1015 height 58
click at [250, 357] on button "Italic" at bounding box center [244, 365] width 31 height 31
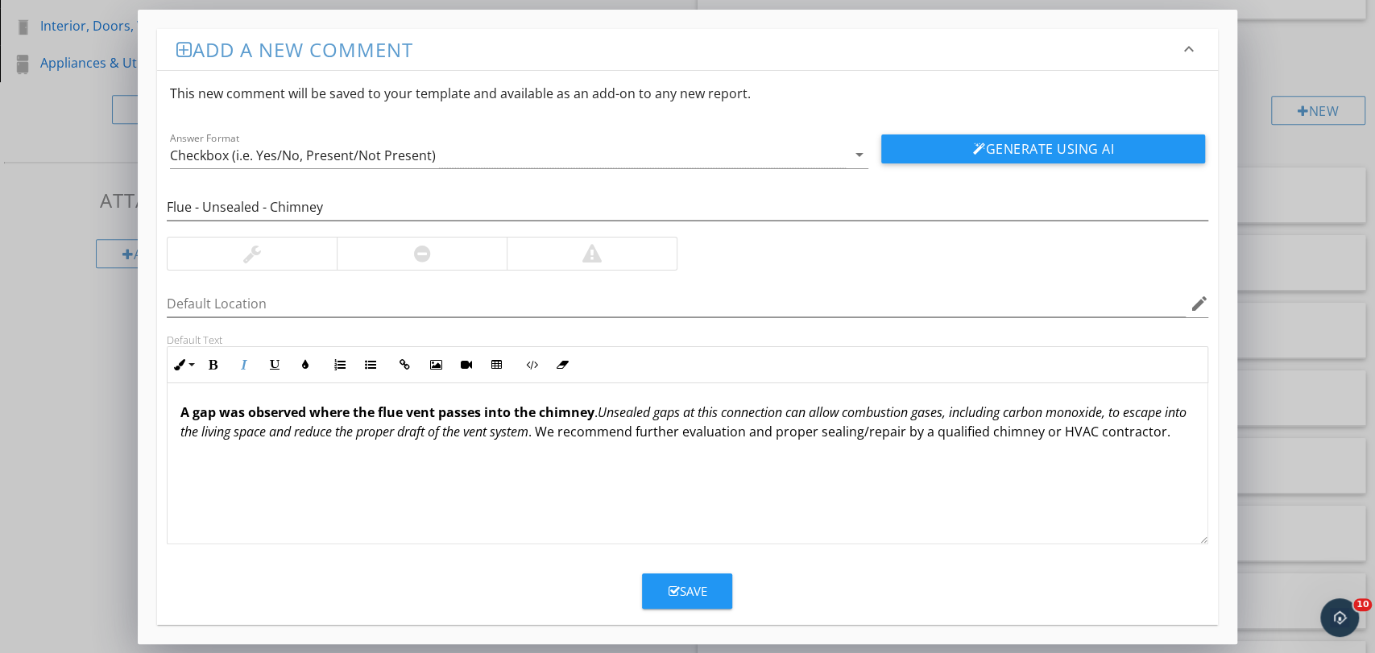
click at [606, 441] on p "A gap was observed where the flue vent passes into the chimney . Unsealed gaps …" at bounding box center [687, 422] width 1015 height 39
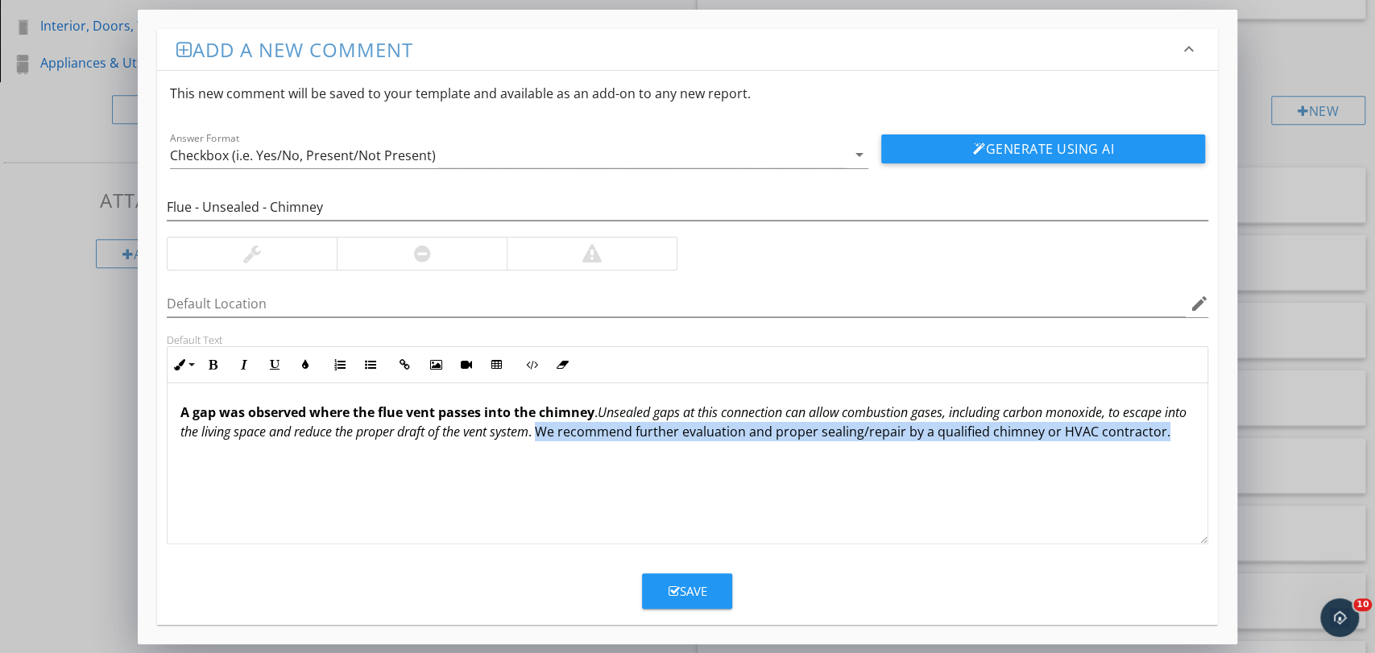
drag, startPoint x: 570, startPoint y: 437, endPoint x: 577, endPoint y: 452, distance: 16.2
click at [577, 441] on p "A gap was observed where the flue vent passes into the chimney . Unsealed gaps …" at bounding box center [687, 422] width 1015 height 39
click at [283, 366] on button "Underline" at bounding box center [274, 365] width 31 height 31
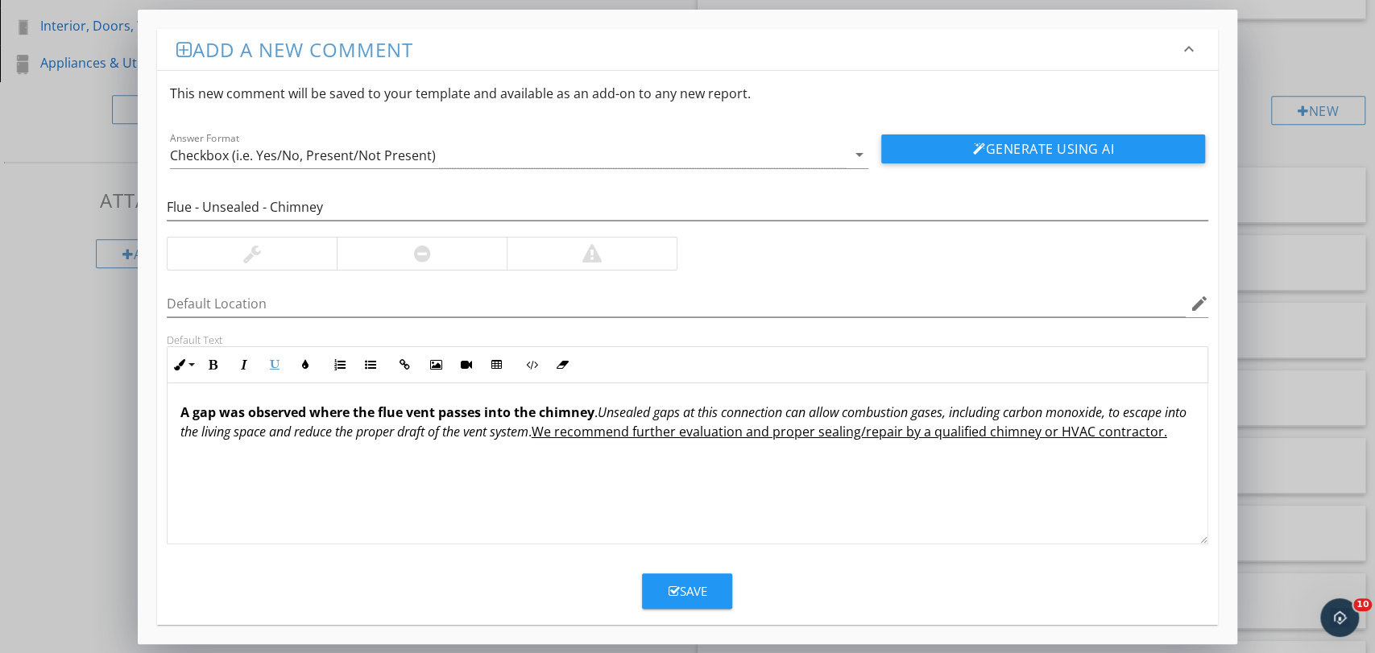
click at [578, 255] on div at bounding box center [592, 254] width 170 height 32
click at [419, 254] on div at bounding box center [422, 253] width 17 height 19
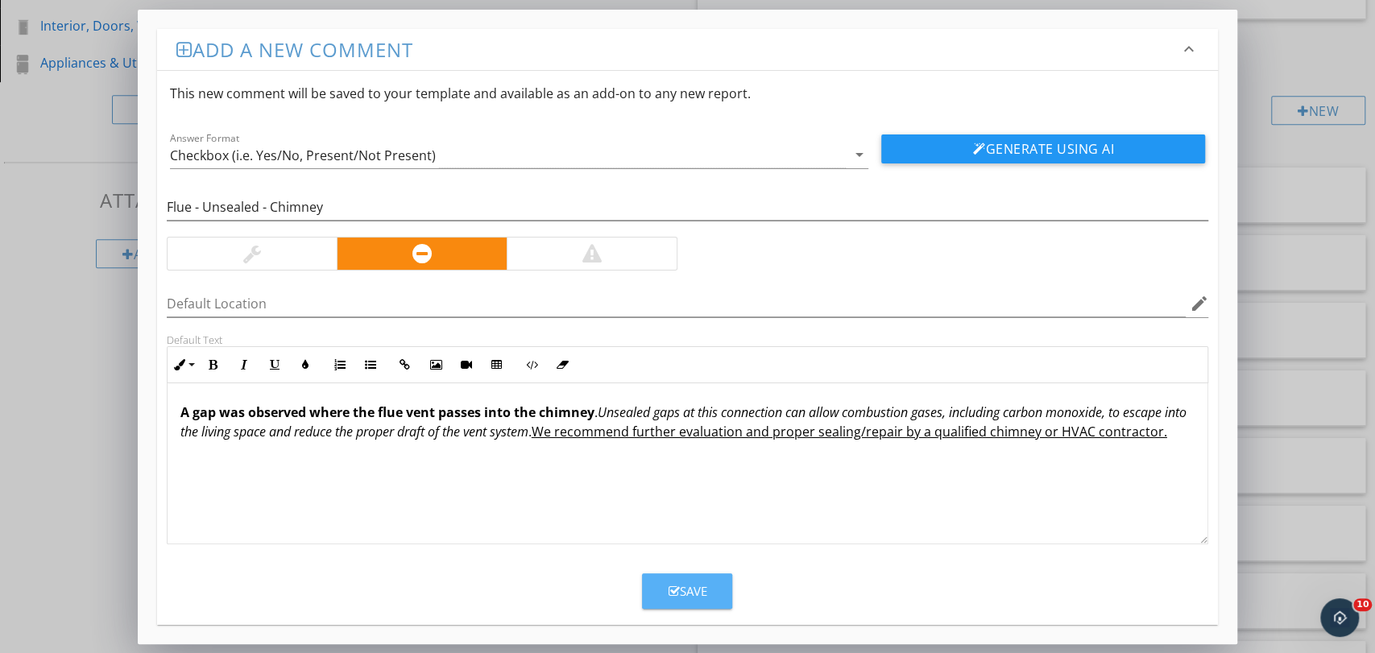
click at [678, 586] on div "Save" at bounding box center [687, 591] width 39 height 19
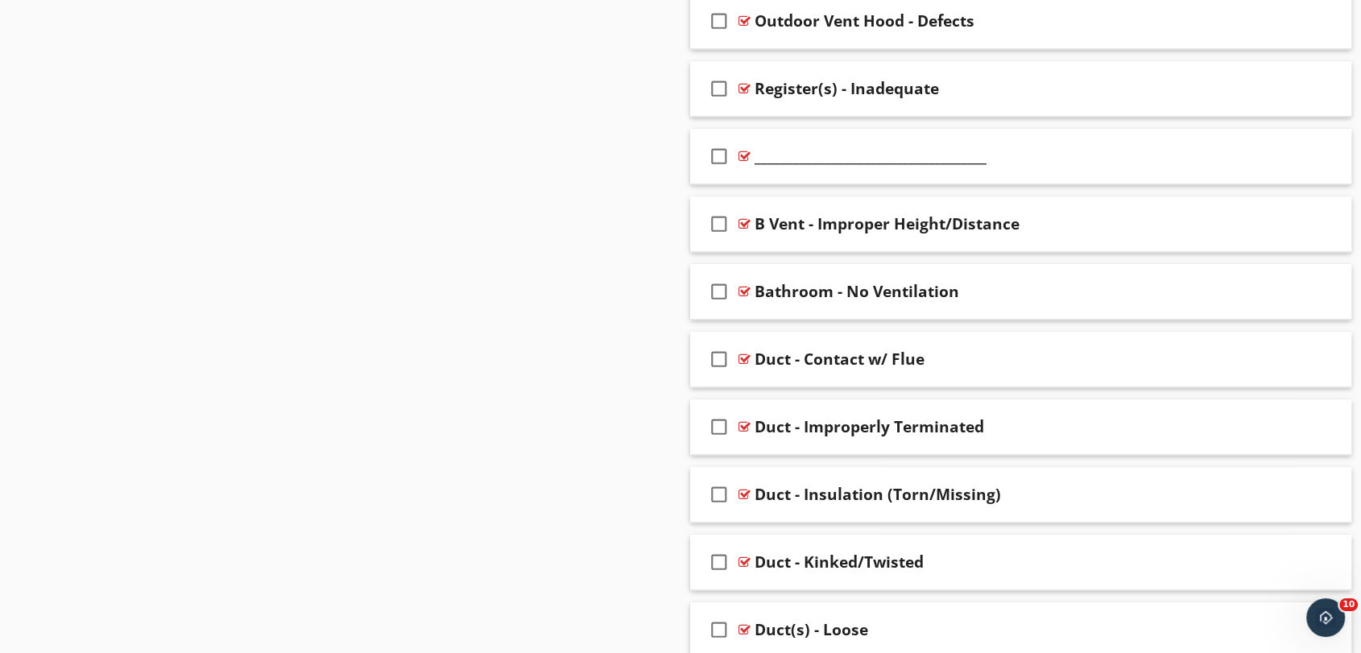
scroll to position [1275, 0]
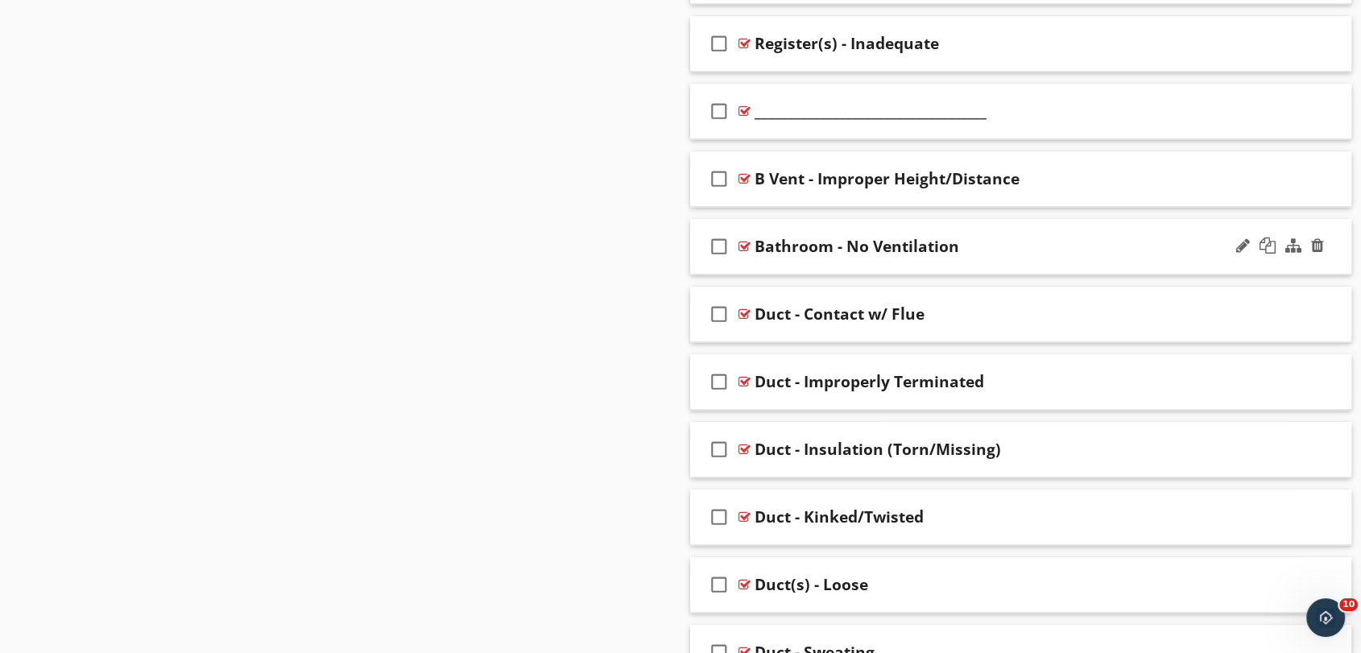
click at [981, 232] on div "check_box_outline_blank Bathroom - No Ventilation" at bounding box center [1020, 247] width 661 height 56
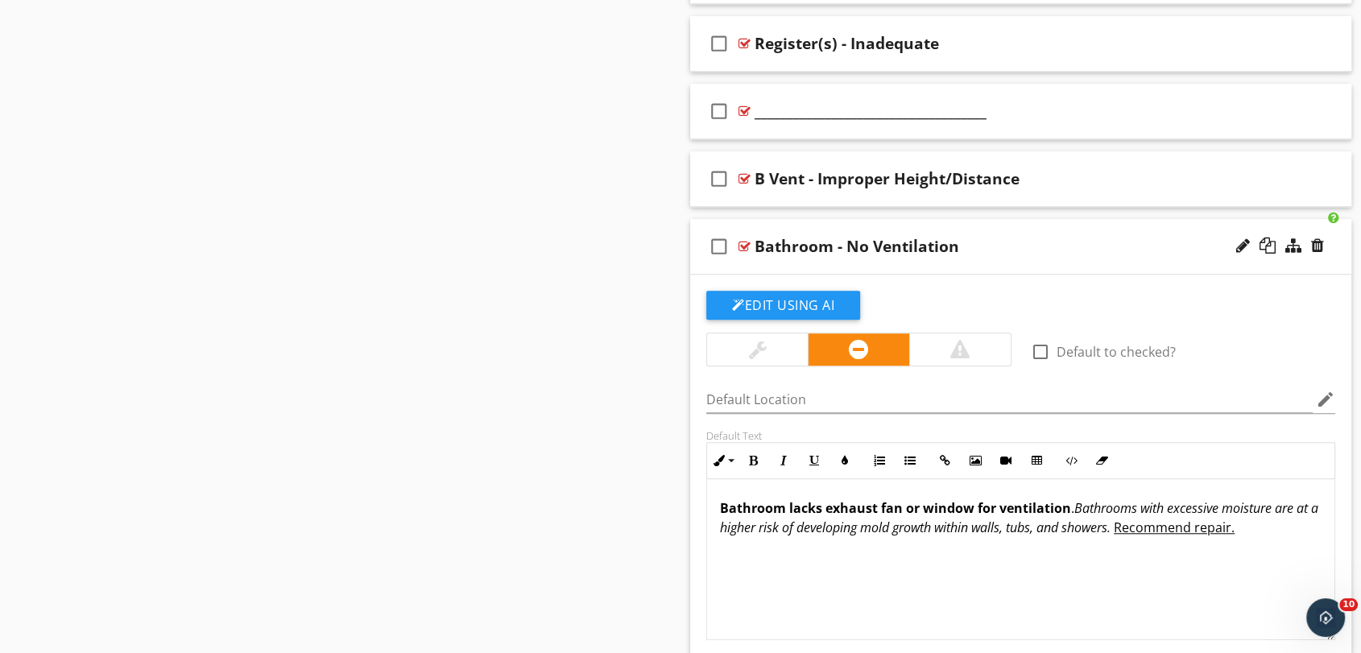
click at [981, 232] on div "check_box_outline_blank Bathroom - No Ventilation" at bounding box center [1020, 247] width 661 height 56
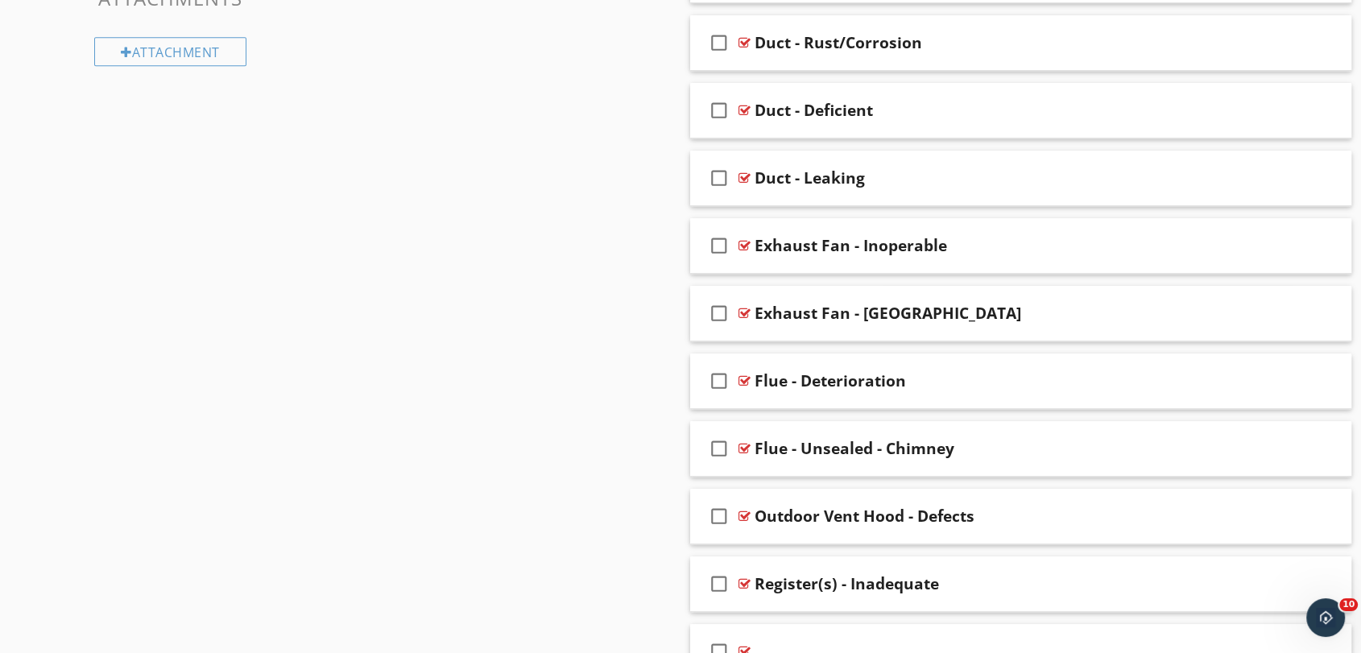
scroll to position [738, 0]
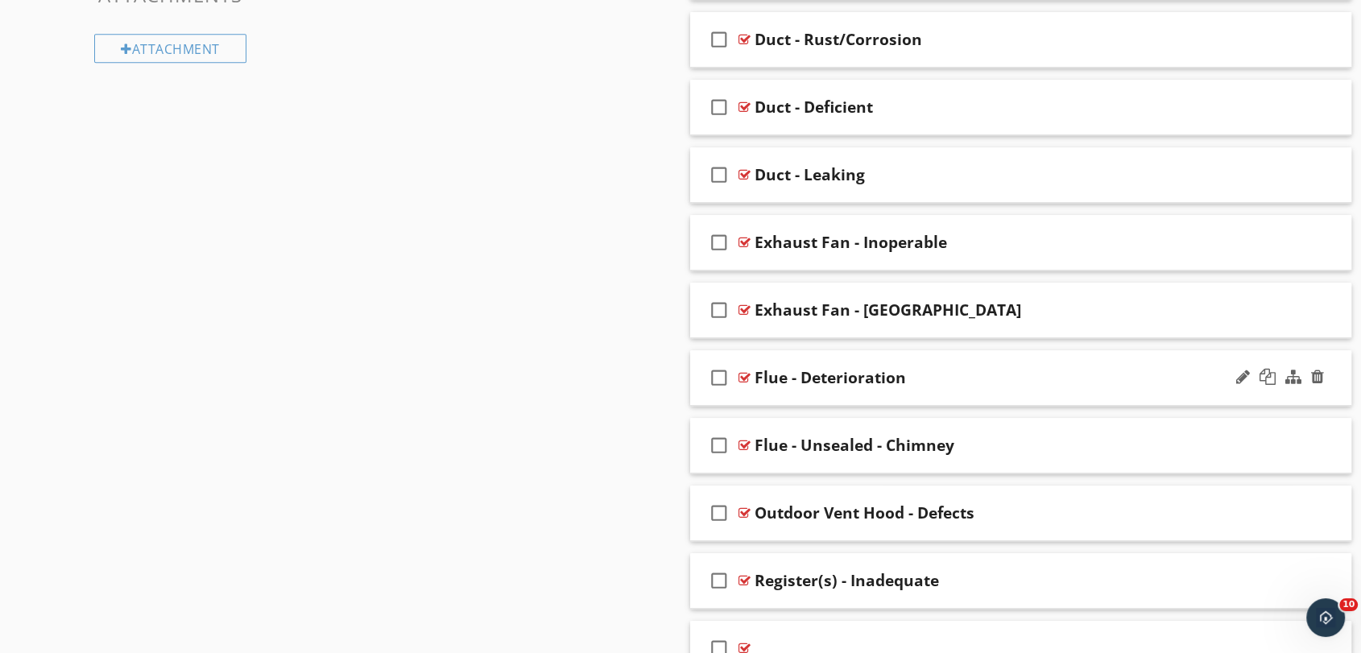
click at [784, 350] on div "check_box_outline_blank Flue - Deterioration" at bounding box center [1020, 378] width 661 height 56
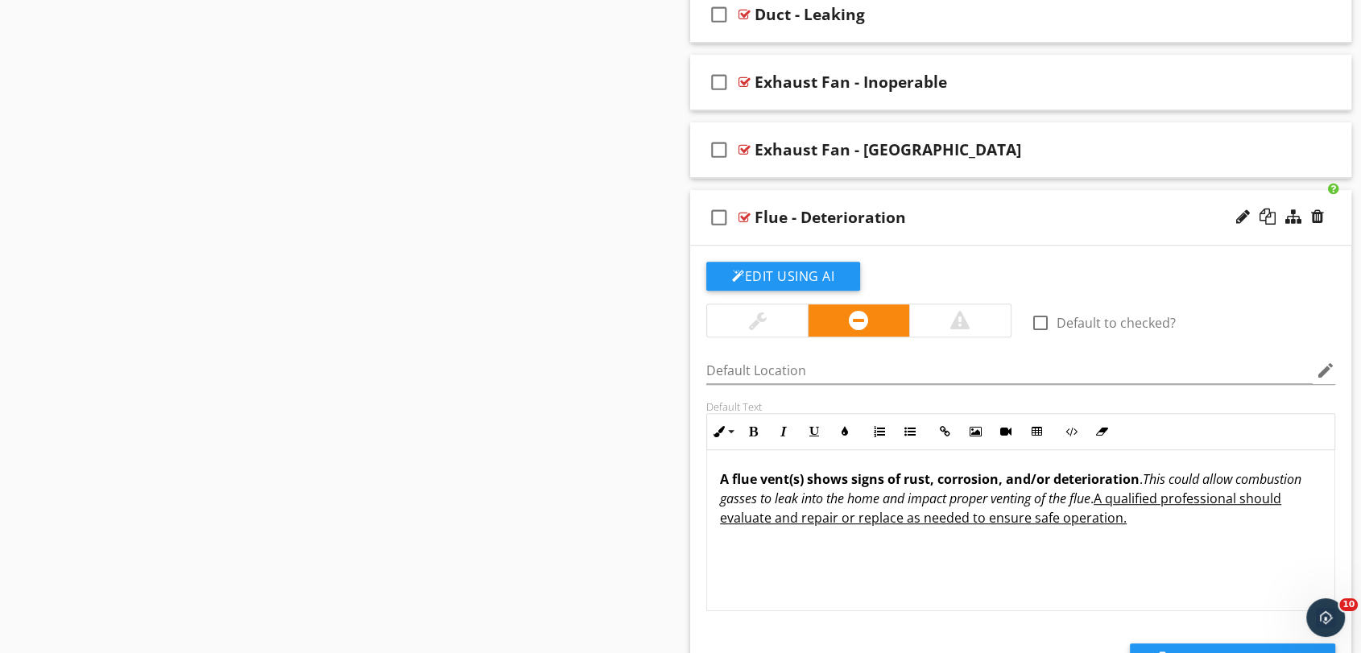
scroll to position [917, 0]
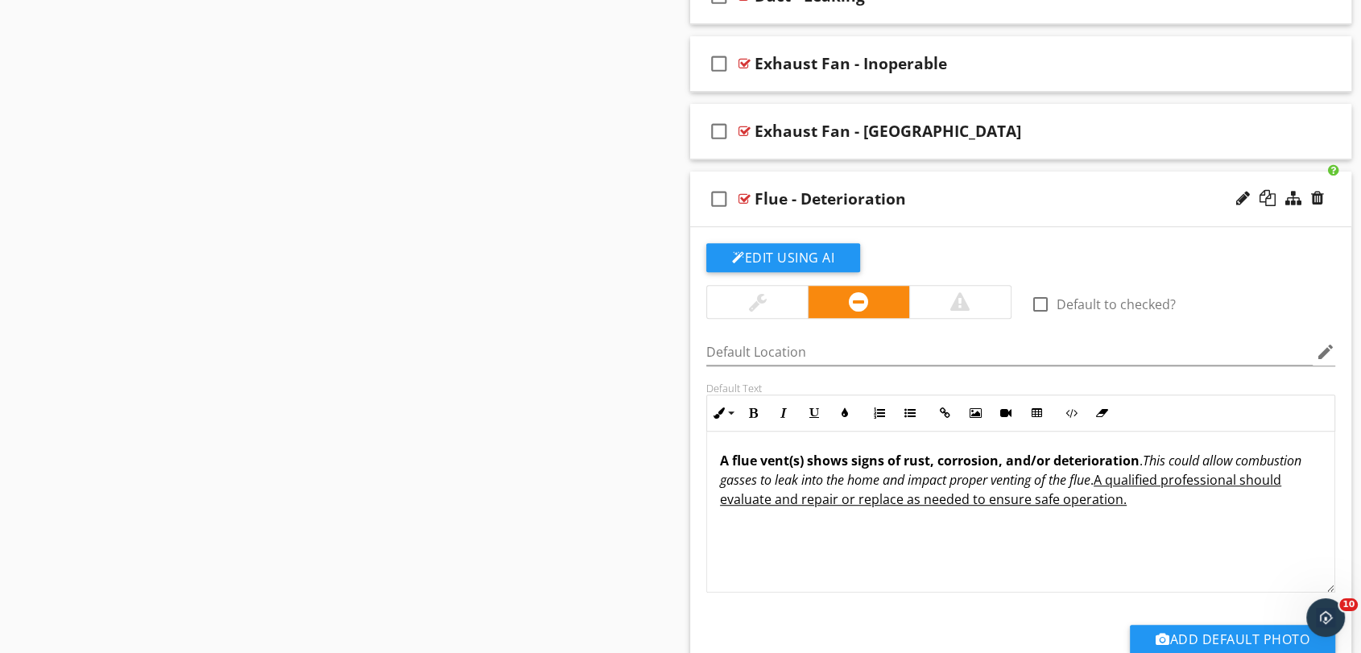
click at [853, 176] on div "check_box_outline_blank Flue - Deterioration" at bounding box center [1020, 200] width 661 height 56
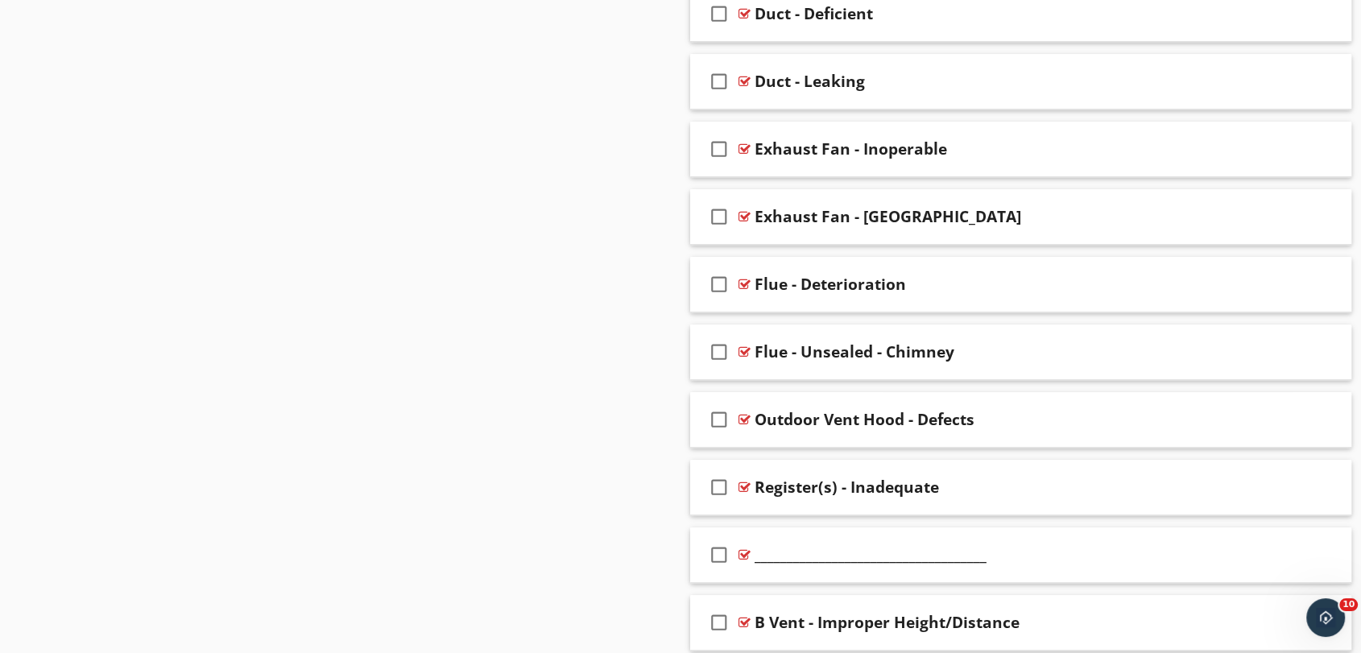
scroll to position [827, 0]
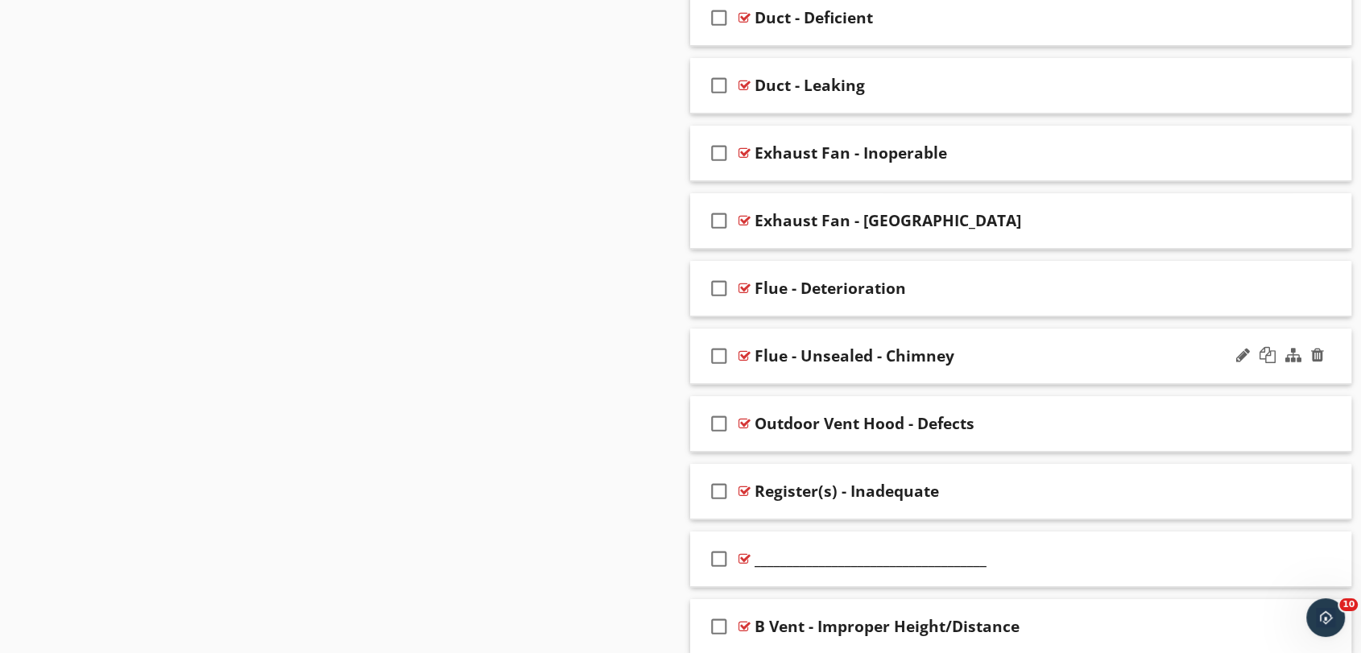
click at [939, 337] on div "check_box_outline_blank Flue - Unsealed - Chimney" at bounding box center [1020, 357] width 661 height 56
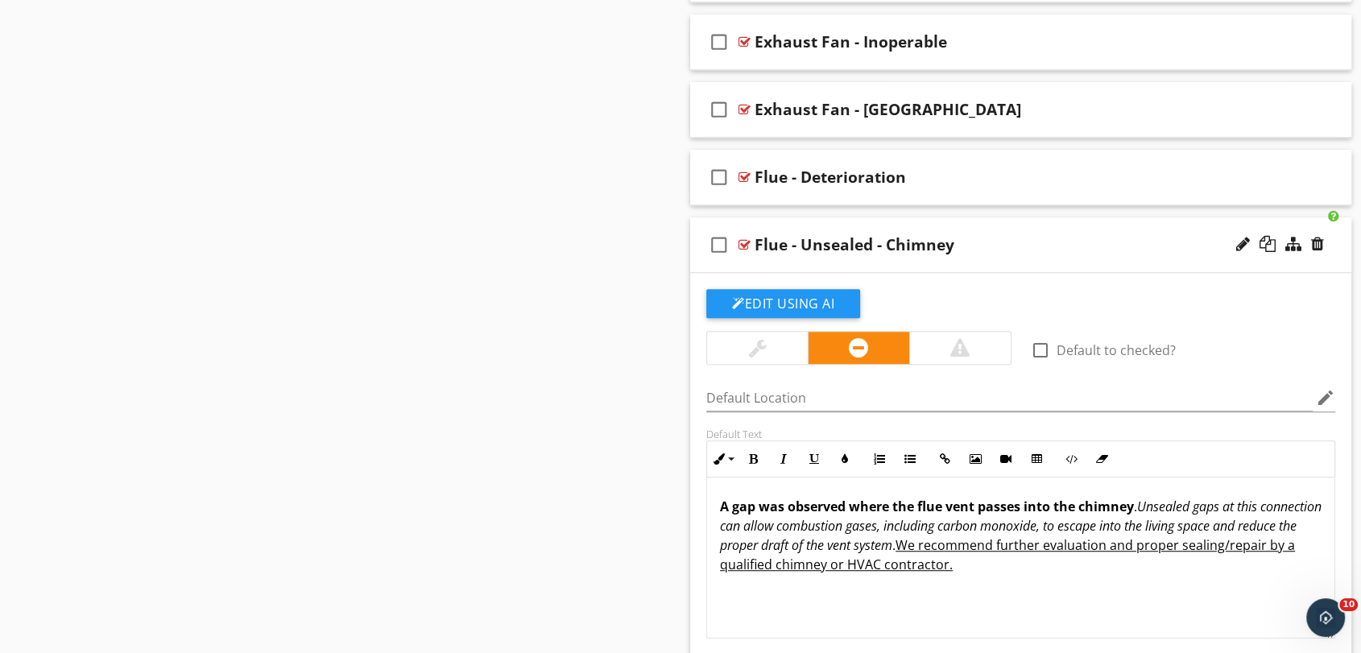
scroll to position [1006, 0]
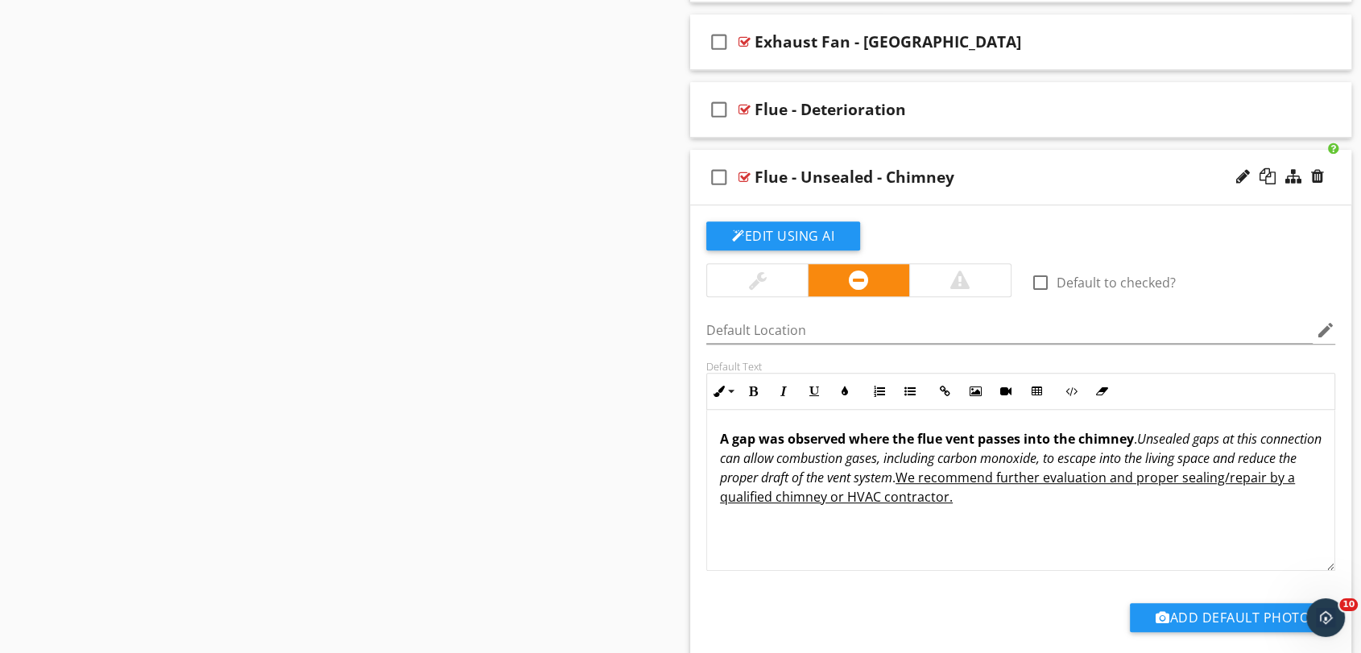
click at [838, 158] on div "check_box_outline_blank Flue - Unsealed - Chimney" at bounding box center [1020, 178] width 661 height 56
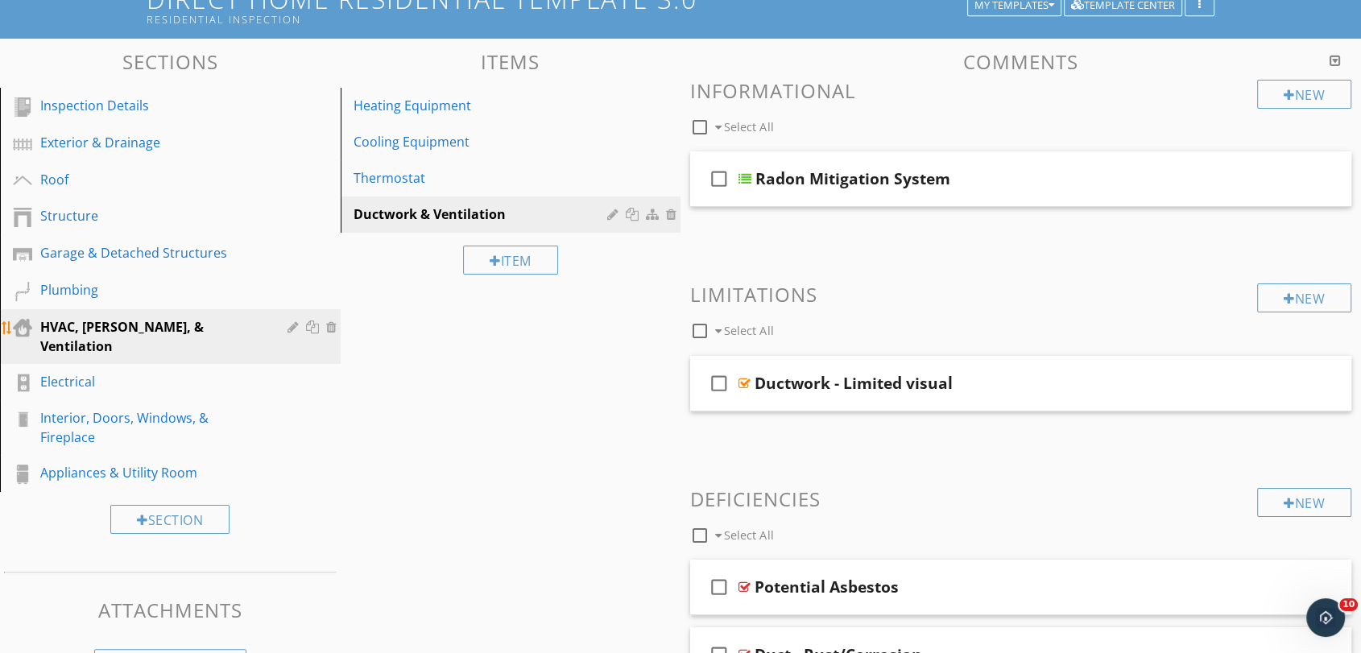
scroll to position [179, 0]
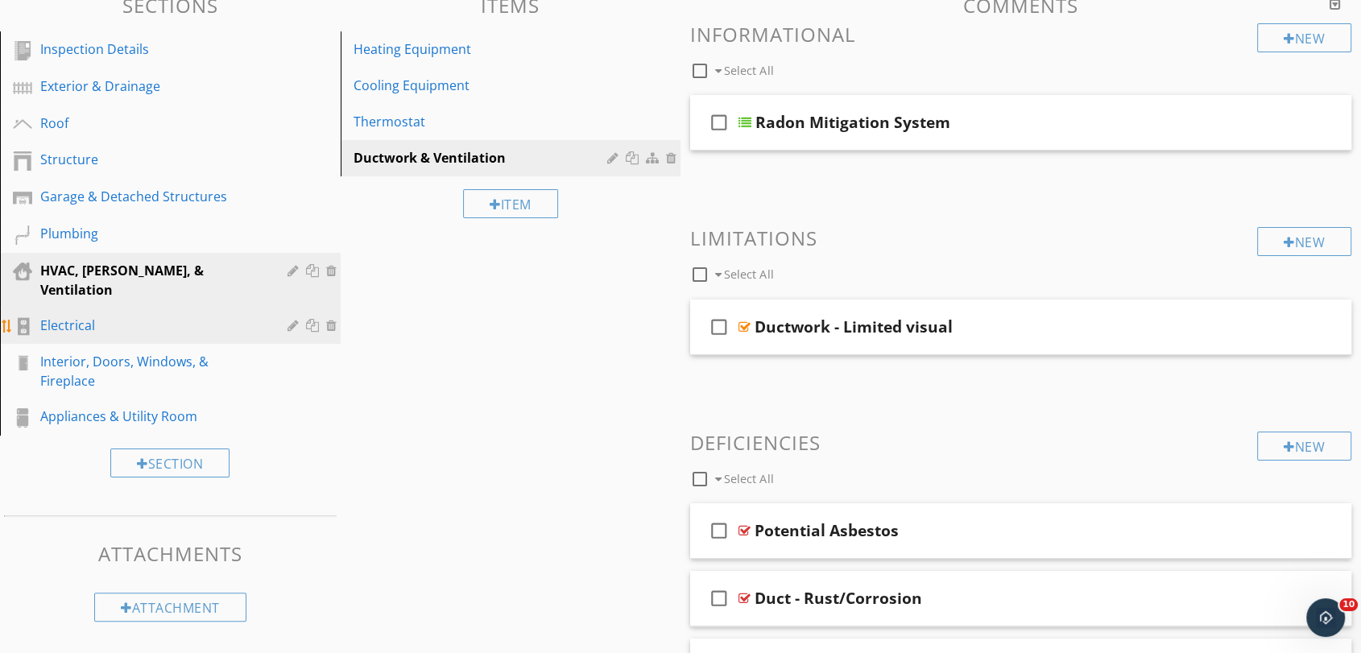
click at [183, 317] on link "Electrical" at bounding box center [173, 326] width 336 height 37
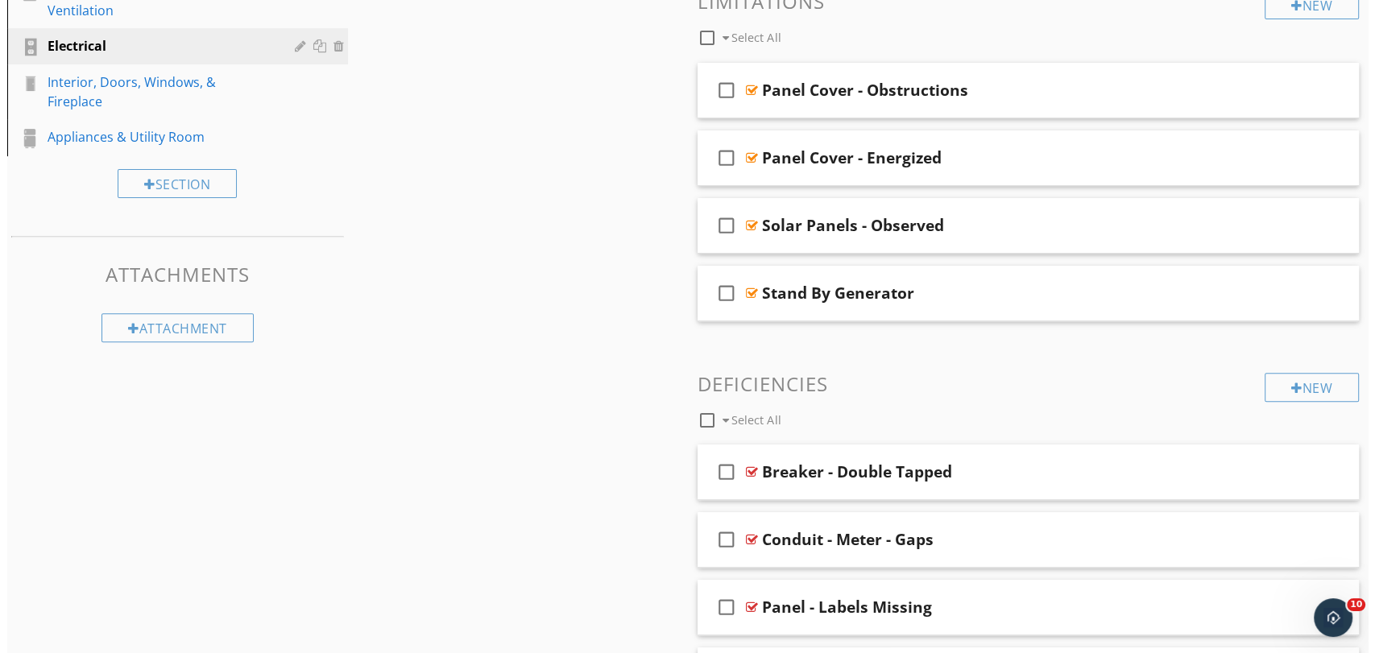
scroll to position [536, 0]
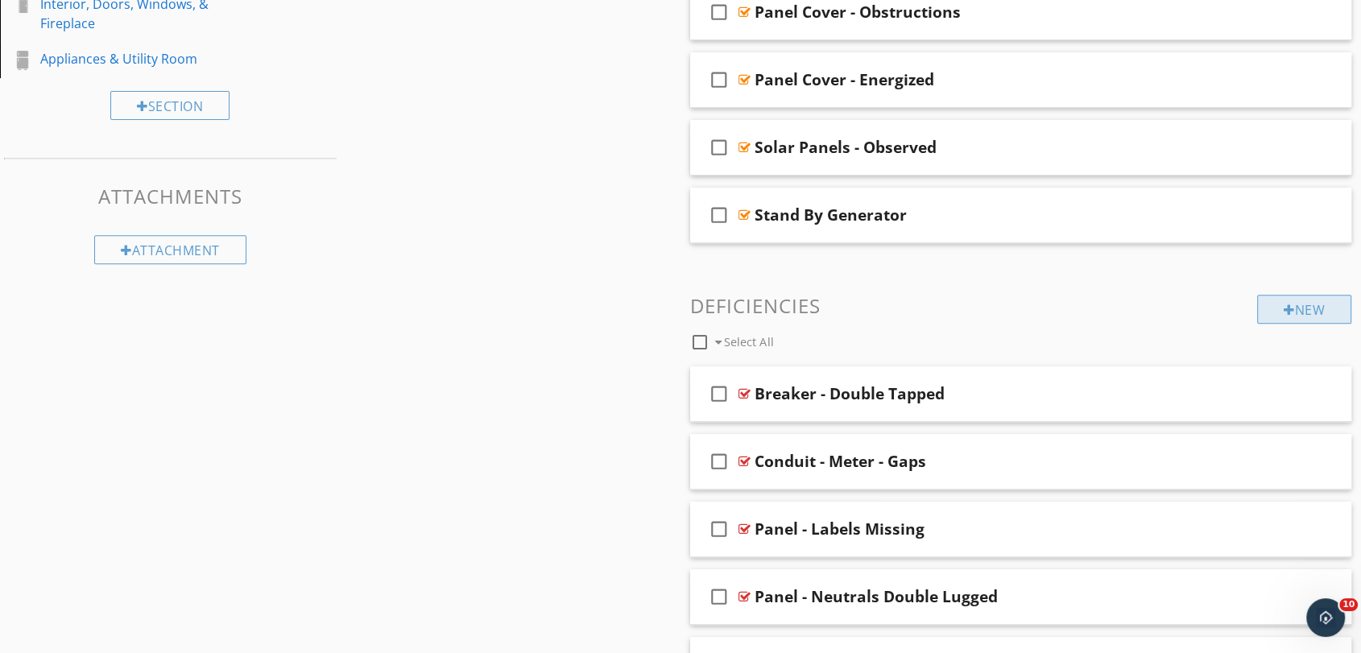
click at [1314, 312] on div "New" at bounding box center [1304, 309] width 94 height 29
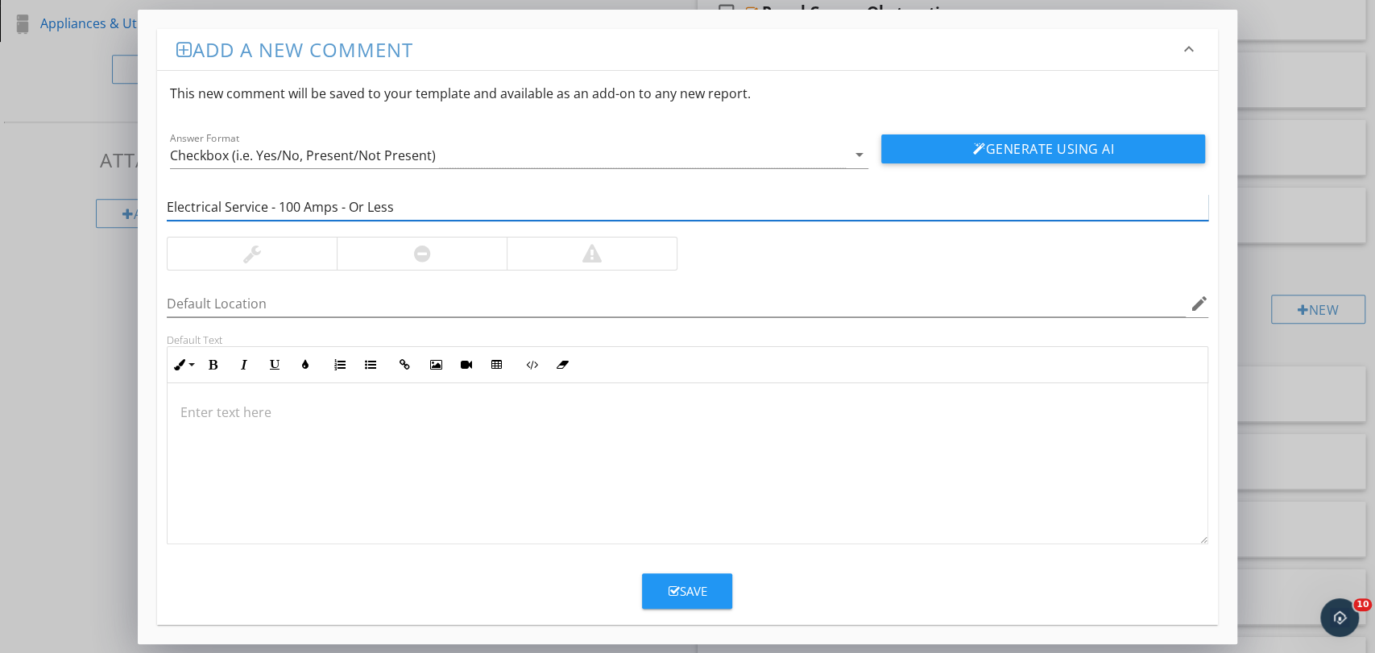
click at [350, 205] on input "Electrical Service - 100 Amps - Or Less" at bounding box center [688, 207] width 1042 height 27
click at [354, 205] on input "Electrical Service - 100 Amps - Or Less" at bounding box center [688, 207] width 1042 height 27
type input "Electrical Service - 100 Amps or Less"
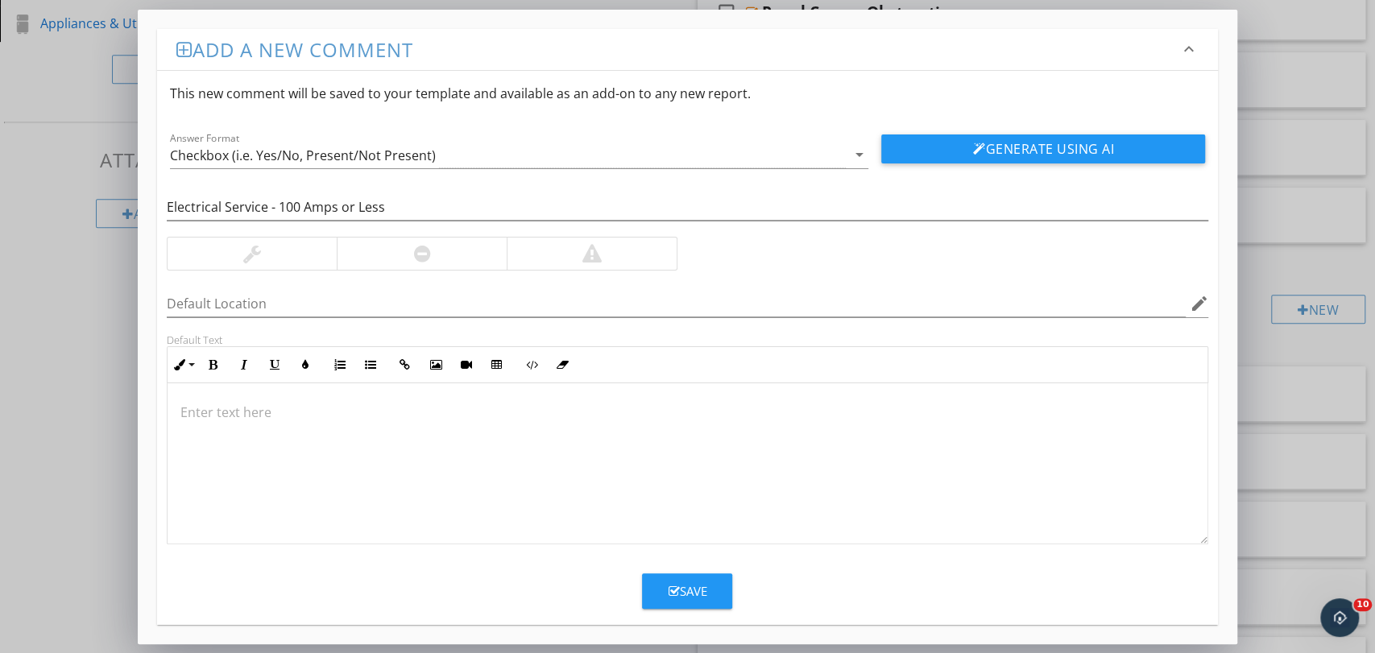
click at [465, 256] on div at bounding box center [422, 254] width 170 height 32
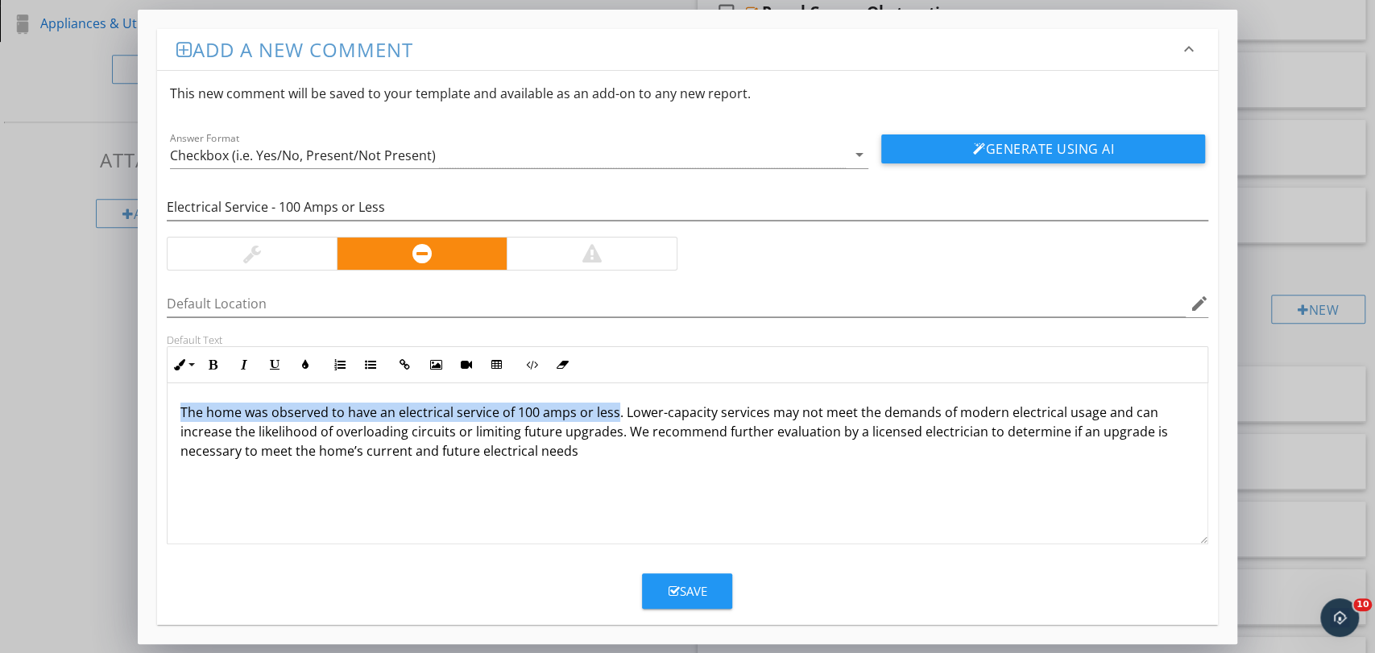
drag, startPoint x: 183, startPoint y: 408, endPoint x: 613, endPoint y: 410, distance: 430.1
click at [613, 410] on p "The home was observed to have an electrical service of 100 amps or less. Lower-…" at bounding box center [687, 432] width 1015 height 58
click at [212, 368] on icon "button" at bounding box center [213, 364] width 11 height 11
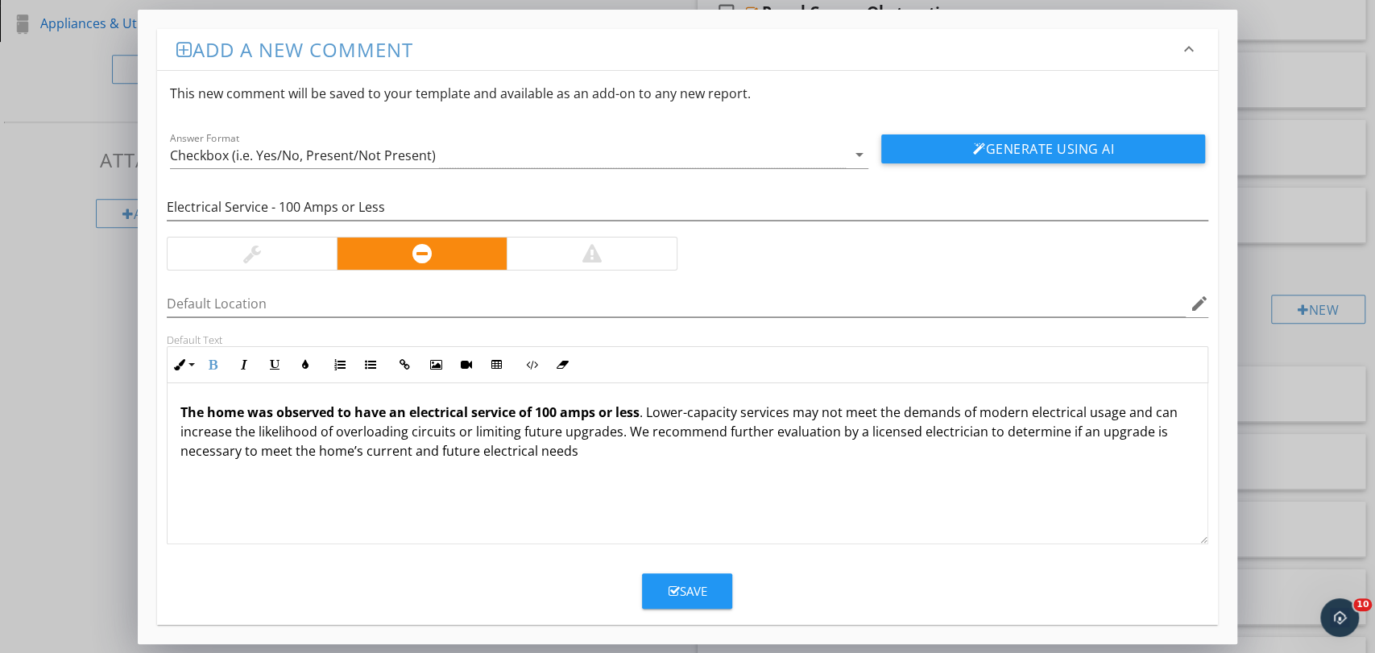
click at [538, 408] on strong "The home was observed to have an electrical service of 100 amps or less" at bounding box center [409, 412] width 459 height 18
click at [647, 413] on p "The home was observed to have an electrical service of 100 amps or less . Lower…" at bounding box center [687, 432] width 1015 height 58
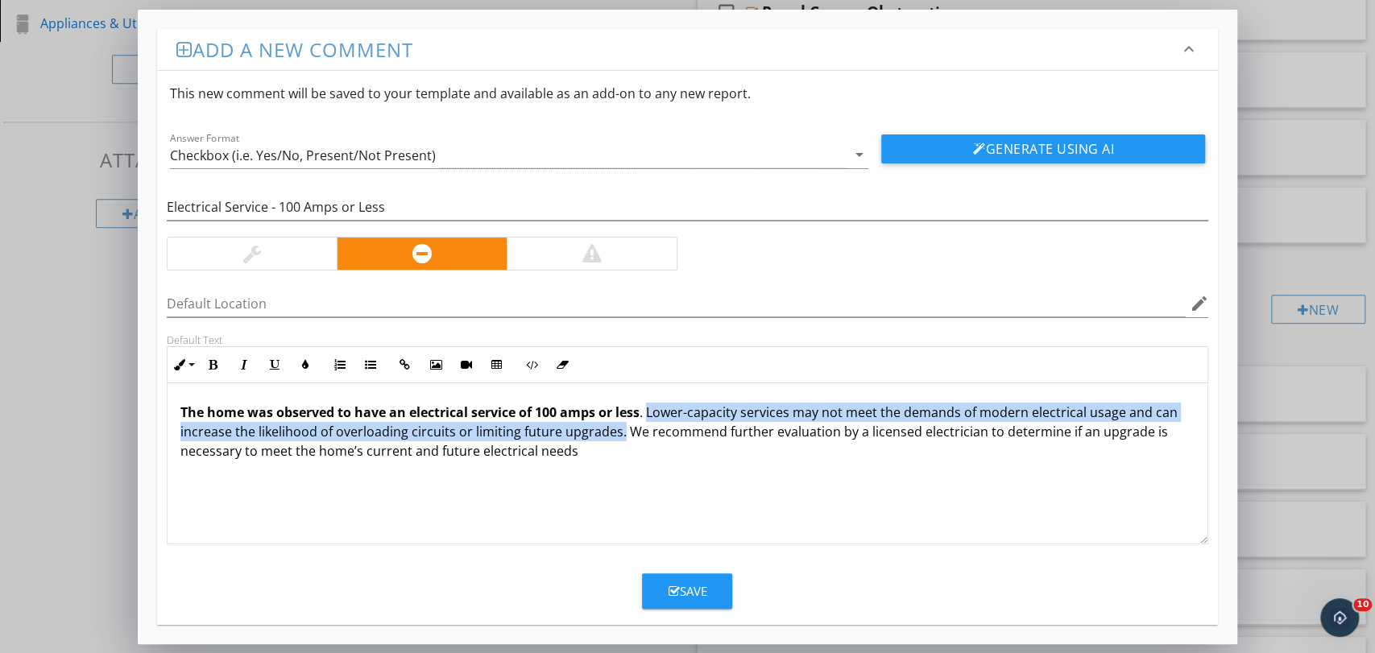
drag, startPoint x: 651, startPoint y: 414, endPoint x: 619, endPoint y: 438, distance: 39.6
click at [619, 438] on p "The home was observed to have an electrical service of 100 amps or less . Lower…" at bounding box center [687, 432] width 1015 height 58
click at [244, 370] on button "Italic" at bounding box center [244, 365] width 31 height 31
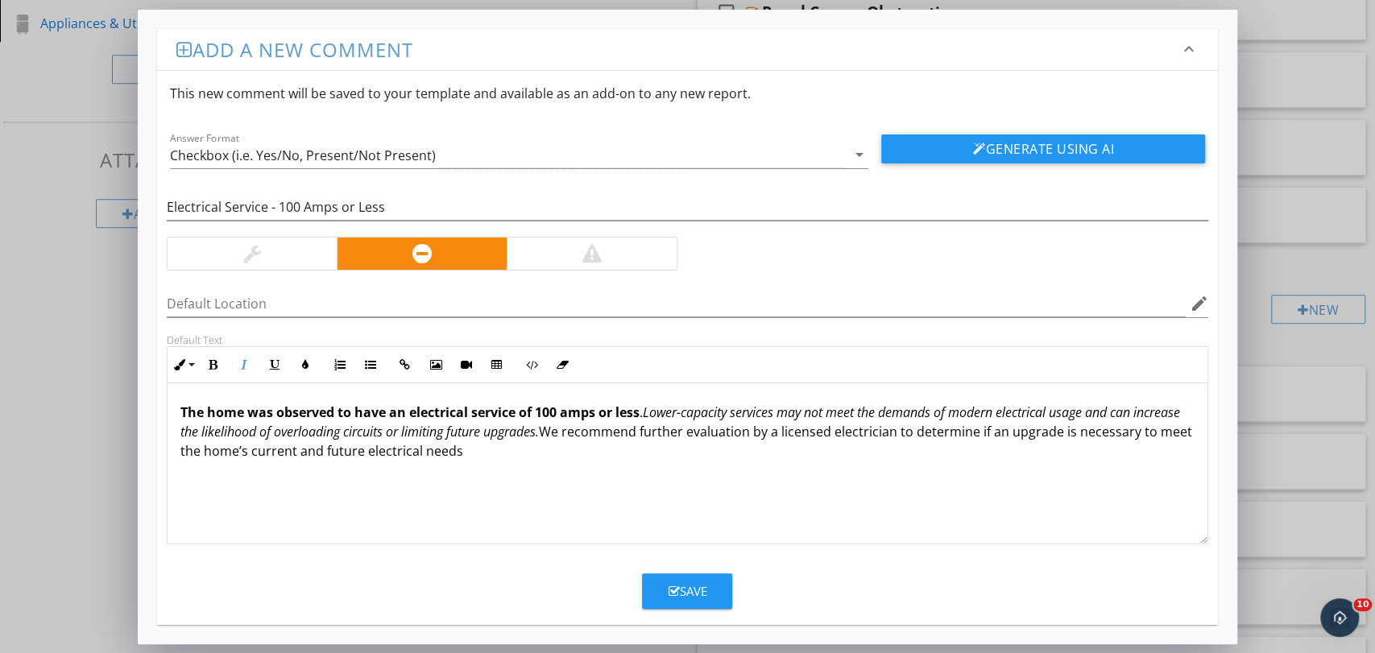
click at [577, 457] on p "The home was observed to have an electrical service of 100 amps or less . Lower…" at bounding box center [687, 432] width 1015 height 58
drag, startPoint x: 600, startPoint y: 431, endPoint x: 632, endPoint y: 479, distance: 58.1
click at [632, 479] on div "The home was observed to have an electrical service of 100 amps or less . Lower…" at bounding box center [688, 463] width 1041 height 161
click at [567, 461] on div "The home was observed to have an electrical service of 100 amps or less . Lower…" at bounding box center [688, 463] width 1041 height 161
click at [573, 460] on div "The home was observed to have an electrical service of 100 amps or less . Lower…" at bounding box center [688, 463] width 1041 height 161
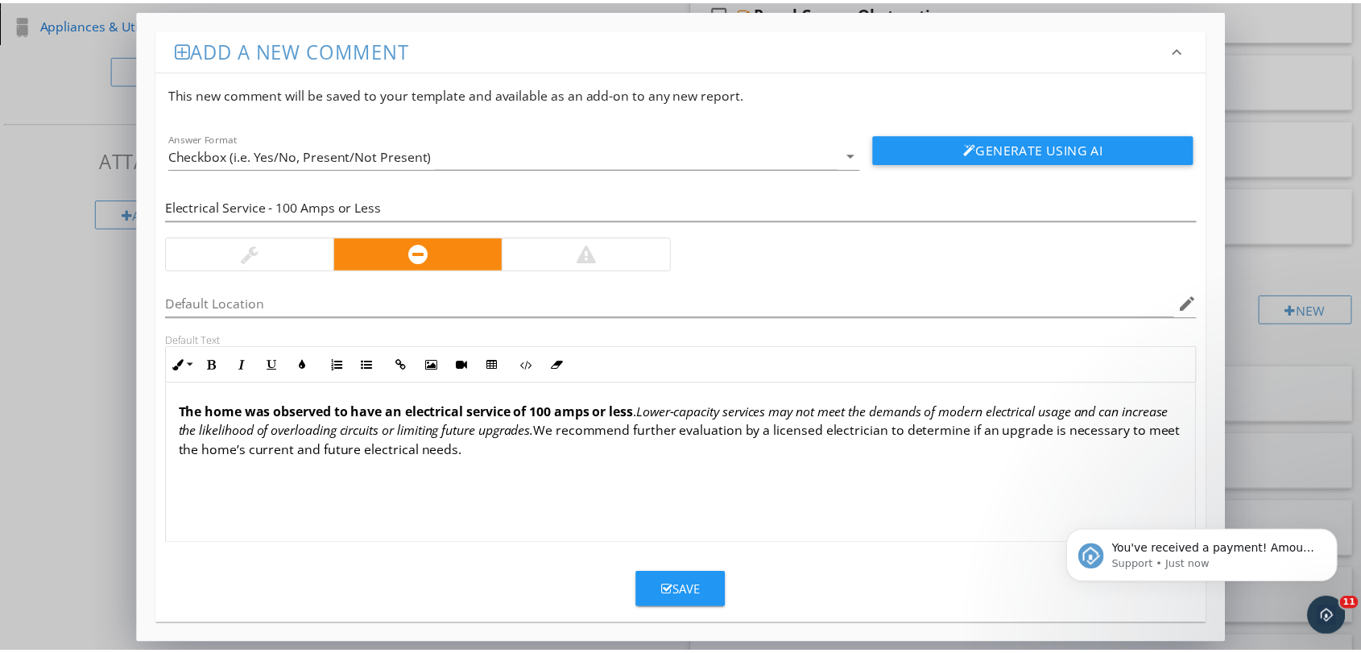
scroll to position [0, 0]
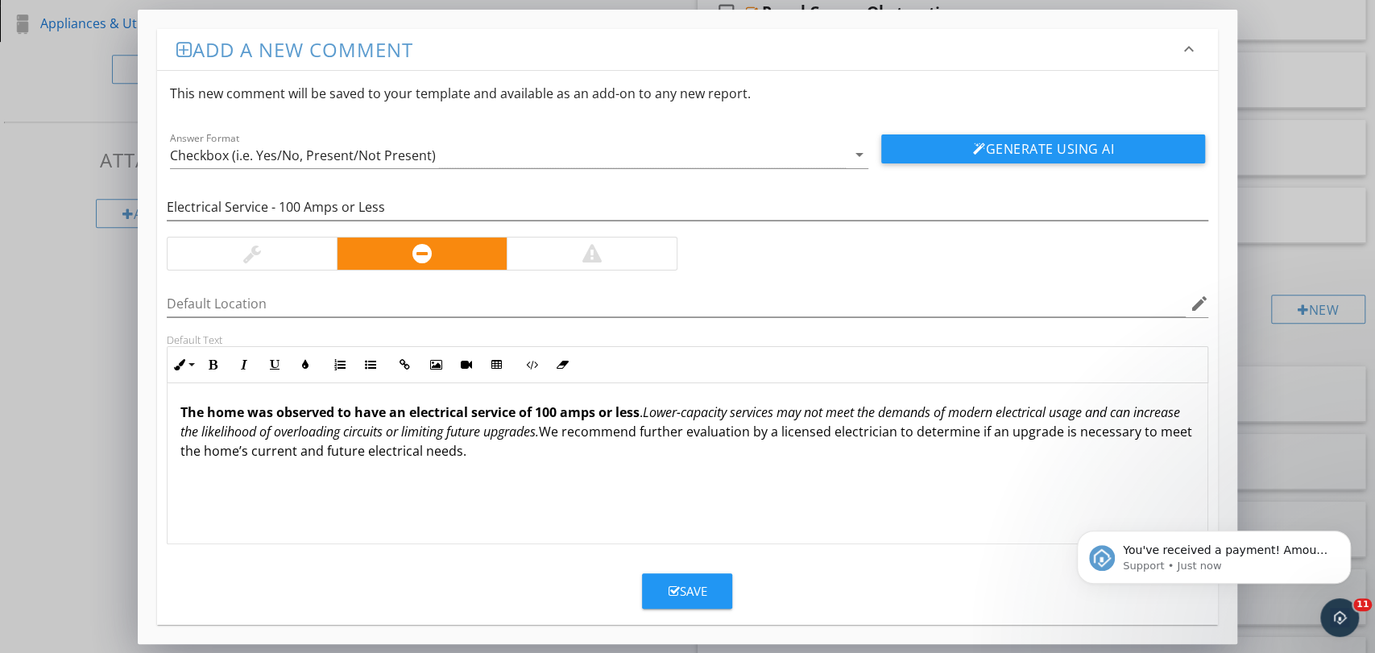
click at [597, 432] on p "The home was observed to have an electrical service of 100 amps or less . Lower…" at bounding box center [687, 432] width 1015 height 58
click at [627, 437] on p "The home was observed to have an electrical service of 100 amps or less . Lower…" at bounding box center [687, 432] width 1015 height 58
drag, startPoint x: 606, startPoint y: 432, endPoint x: 638, endPoint y: 446, distance: 35.0
click at [638, 446] on p "The home was observed to have an electrical service of 100 amps or less . Lower…" at bounding box center [687, 432] width 1015 height 58
click at [625, 445] on p "The home was observed to have an electrical service of 100 amps or less . Lower…" at bounding box center [687, 432] width 1015 height 58
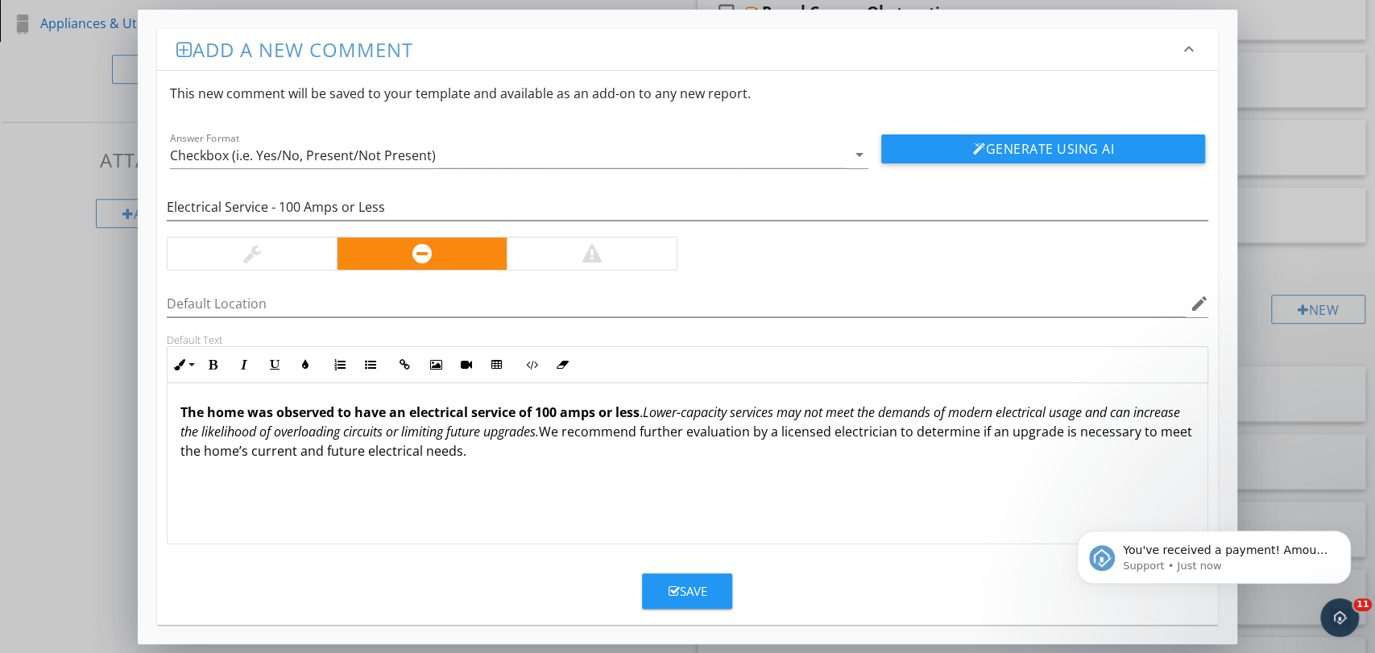
drag, startPoint x: 600, startPoint y: 436, endPoint x: 632, endPoint y: 462, distance: 41.8
click at [632, 462] on div "The home was observed to have an electrical service of 100 amps or less . Lower…" at bounding box center [688, 463] width 1041 height 161
click at [278, 369] on icon "button" at bounding box center [274, 364] width 11 height 11
click at [672, 601] on button "Save" at bounding box center [687, 590] width 90 height 35
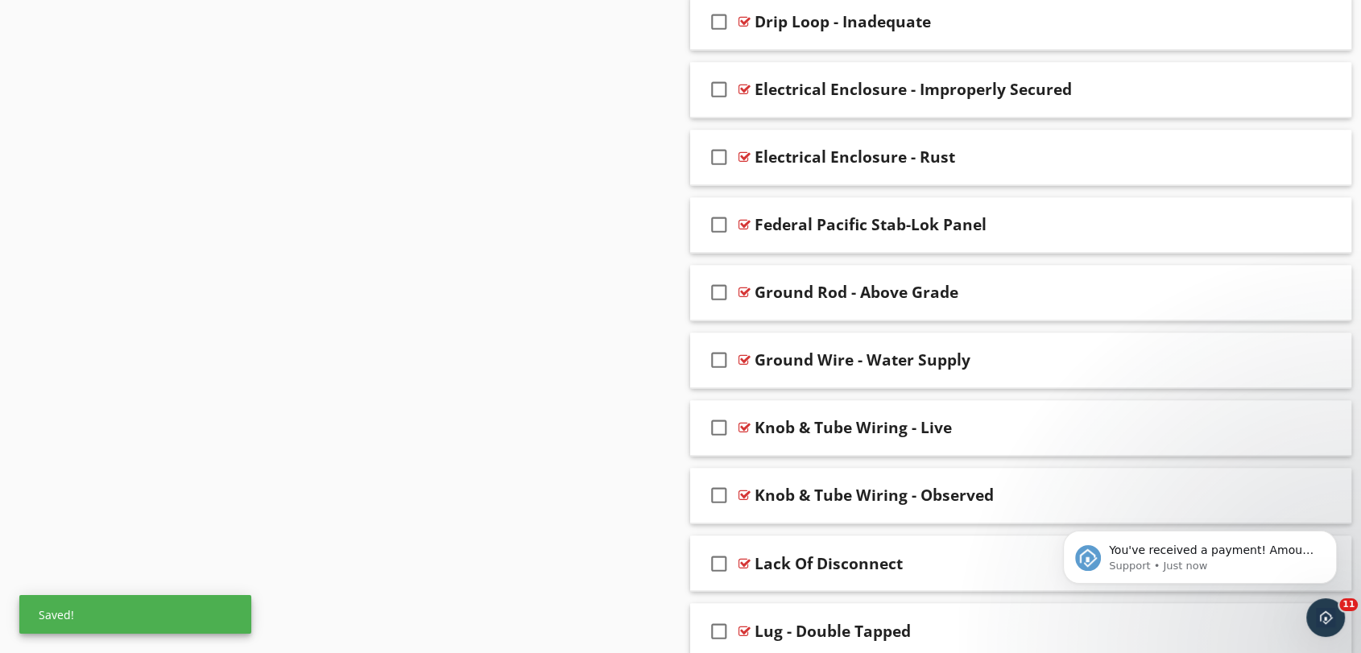
scroll to position [2543, 0]
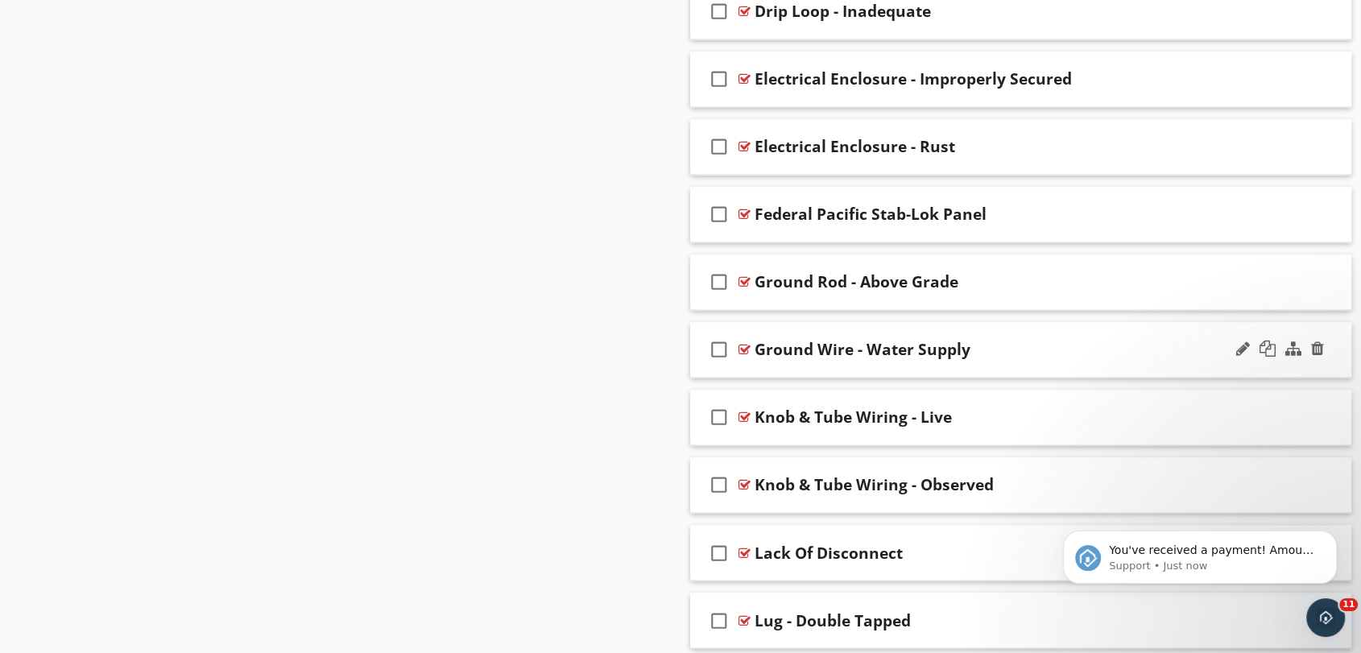
click at [999, 328] on div "check_box_outline_blank Ground Wire - Water Supply" at bounding box center [1020, 350] width 661 height 56
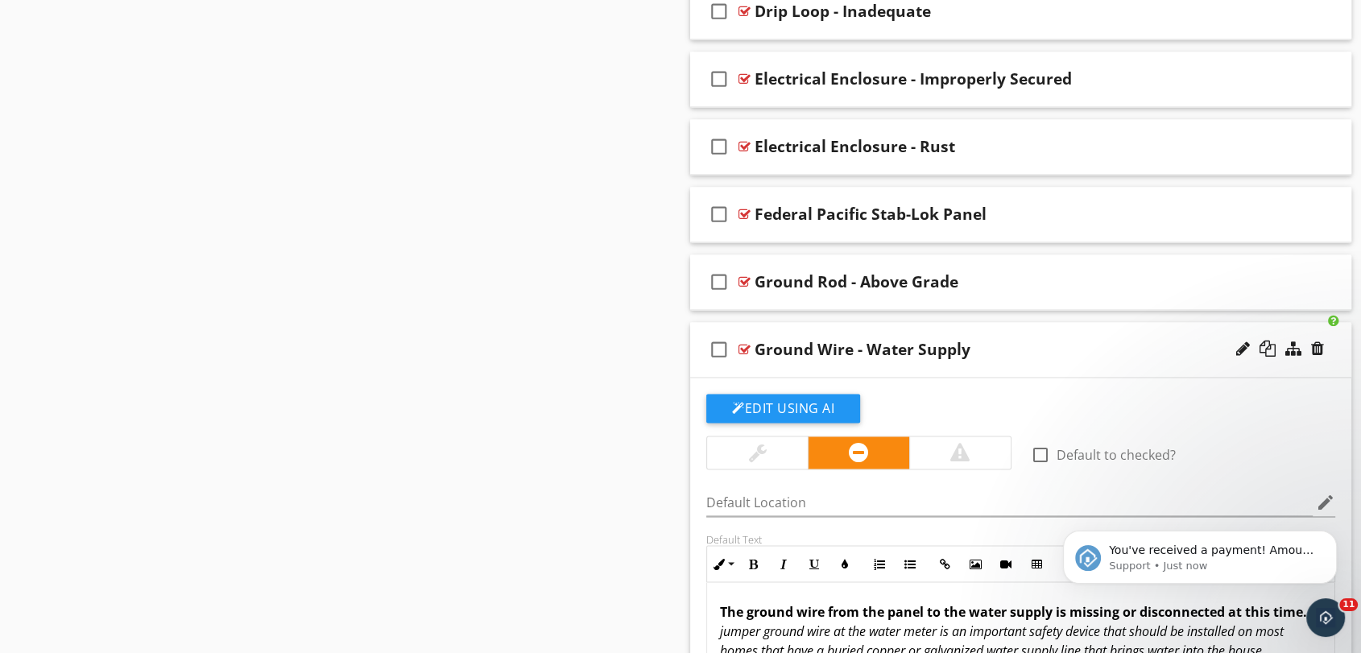
click at [999, 328] on div "check_box_outline_blank Ground Wire - Water Supply" at bounding box center [1020, 350] width 661 height 56
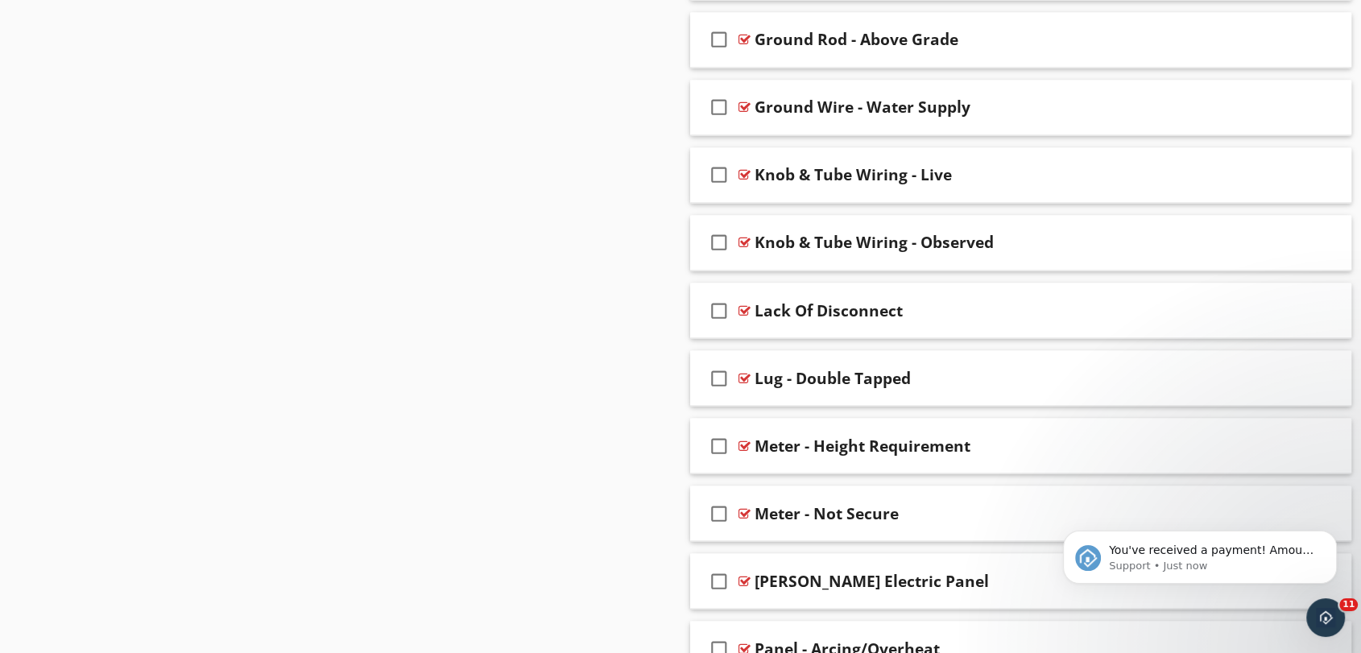
scroll to position [2811, 0]
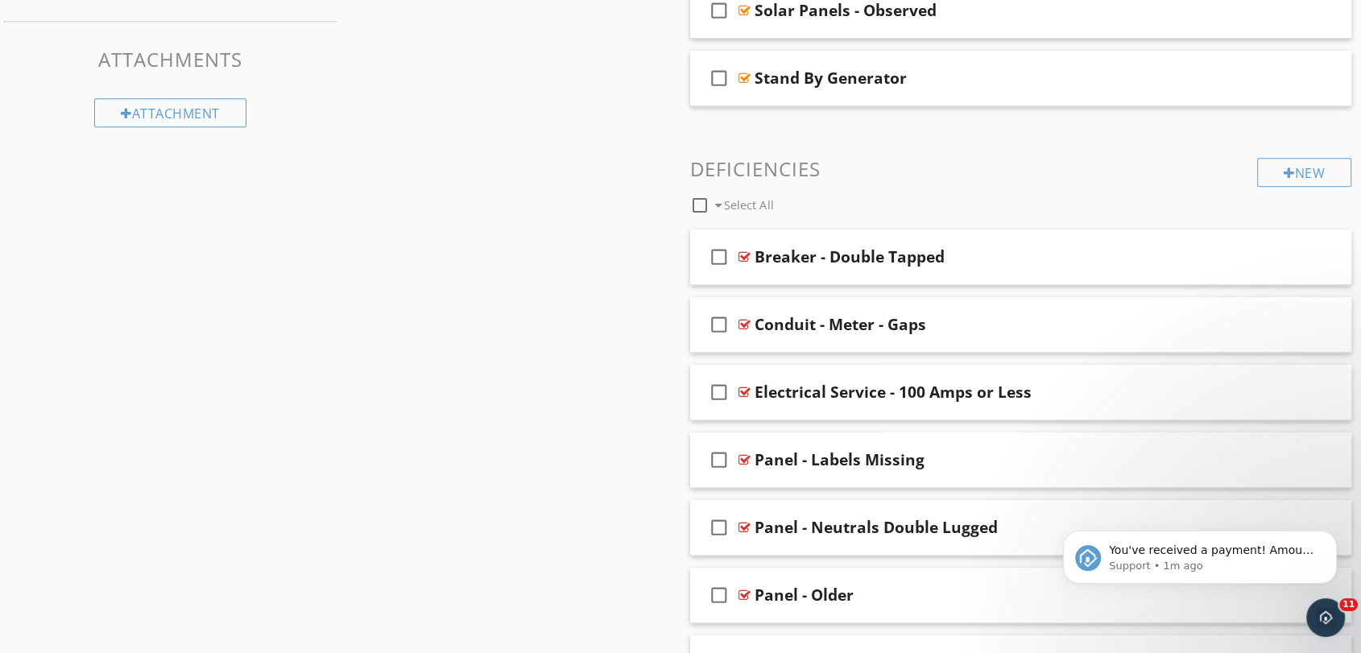
scroll to position [753, 0]
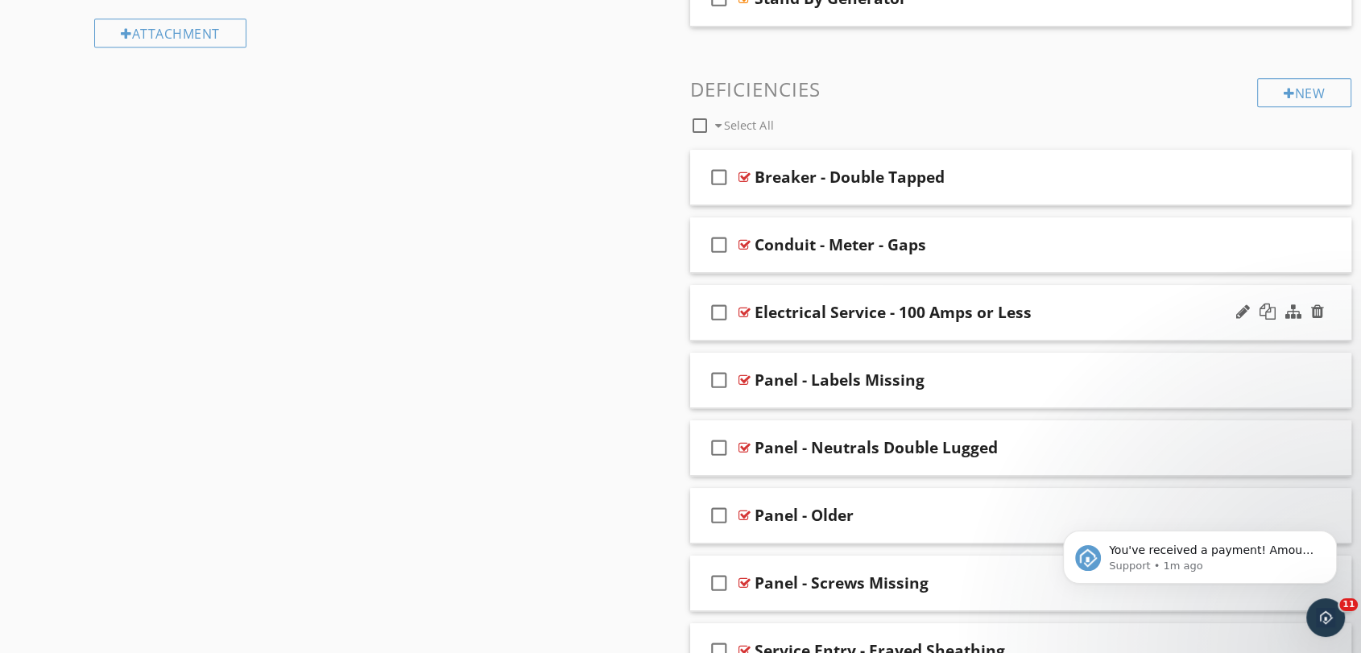
click at [985, 288] on div "check_box_outline_blank Electrical Service - 100 Amps or Less" at bounding box center [1020, 313] width 661 height 56
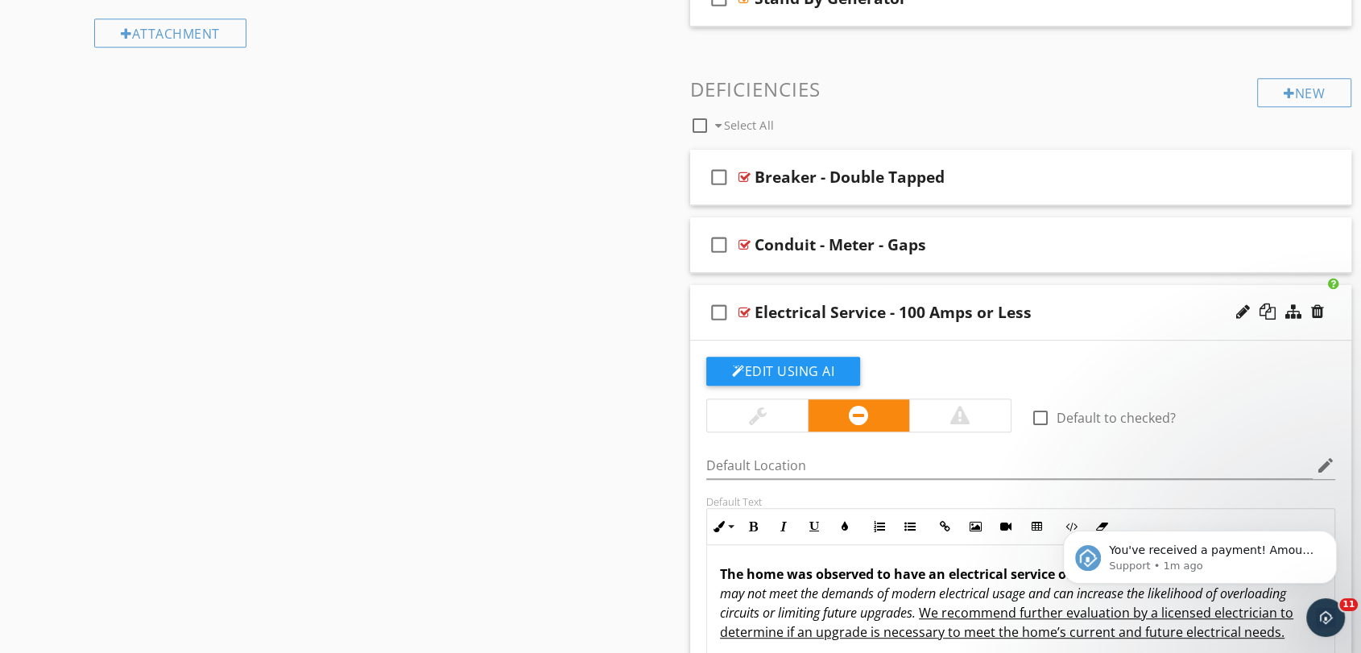
click at [774, 419] on div at bounding box center [757, 415] width 101 height 32
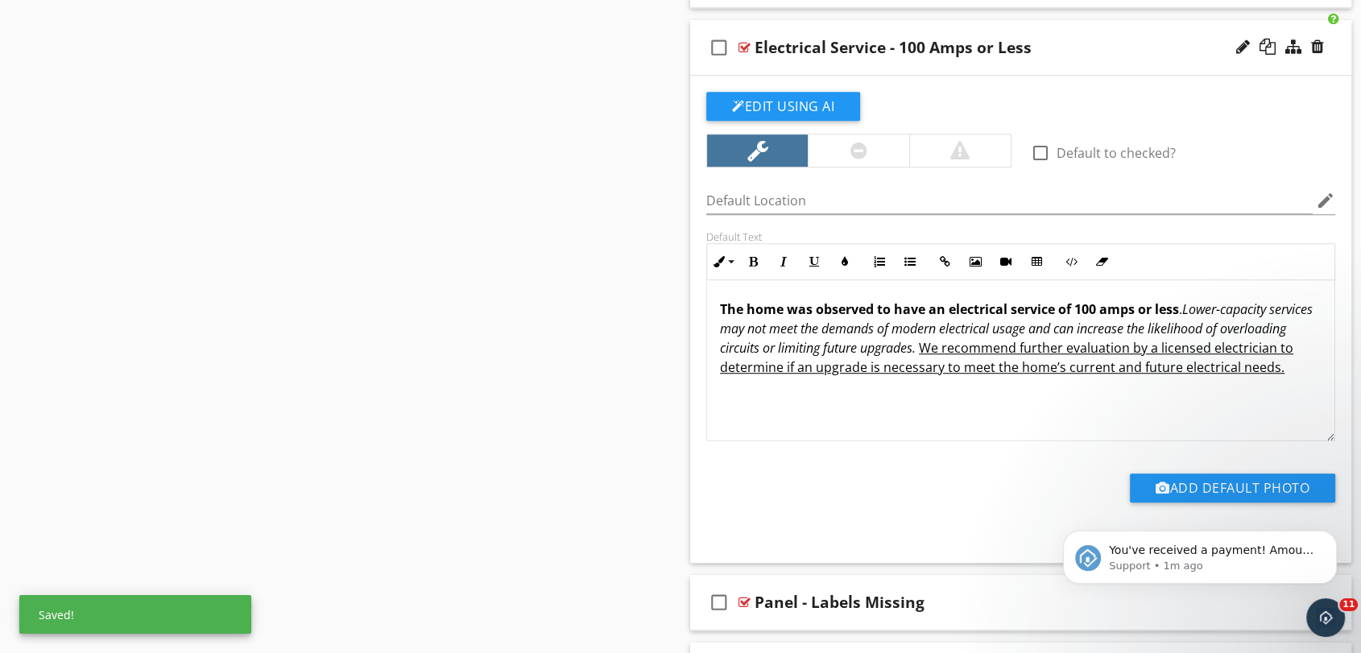
scroll to position [1021, 0]
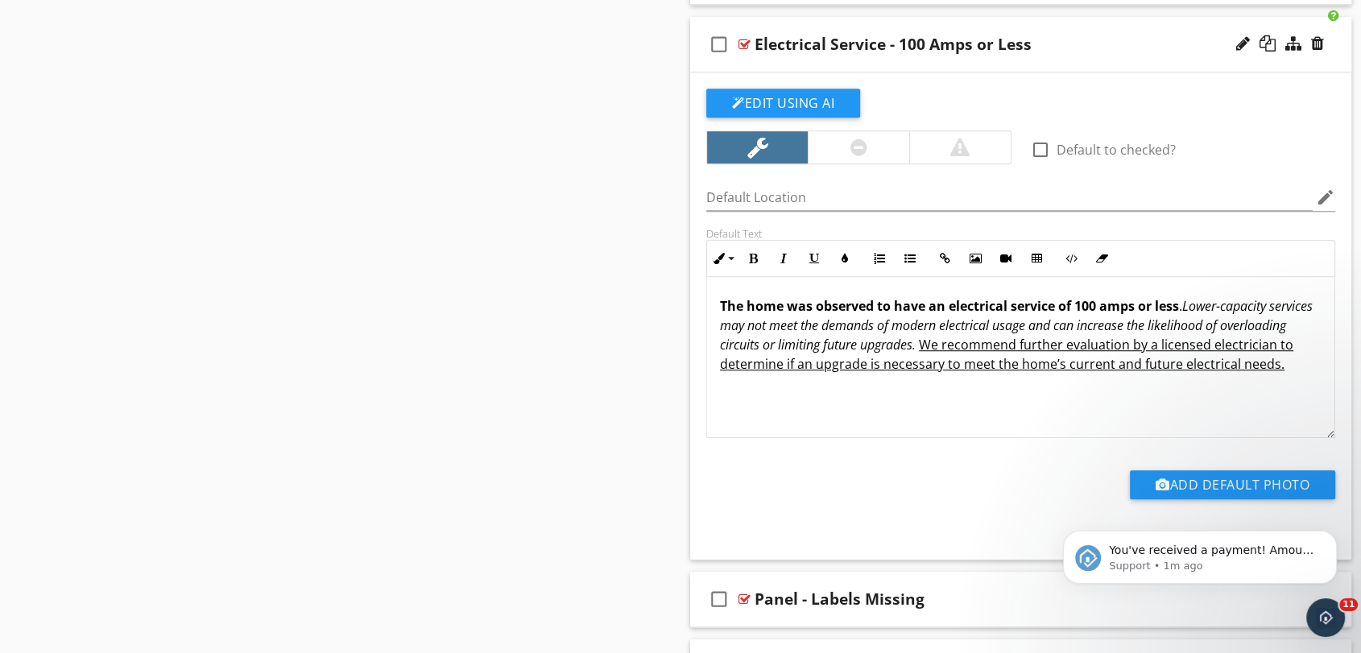
click at [762, 23] on div "check_box_outline_blank Electrical Service - 100 Amps or Less" at bounding box center [1020, 45] width 661 height 56
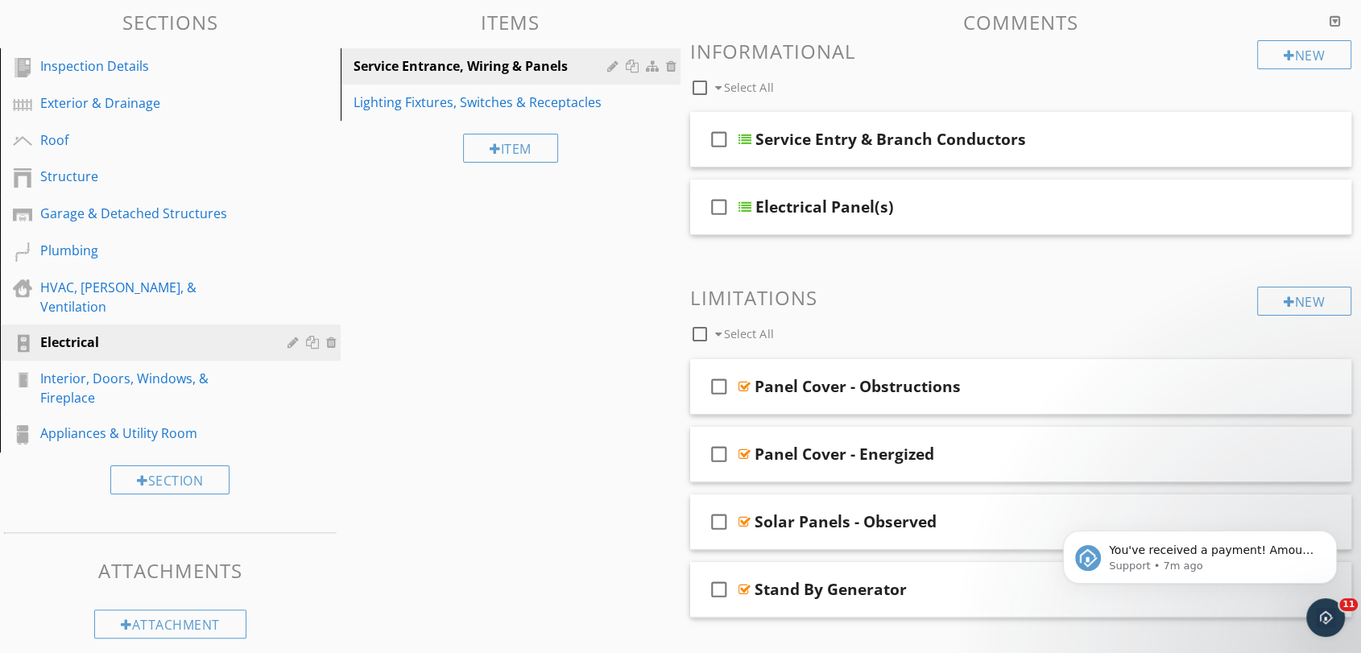
scroll to position [0, 0]
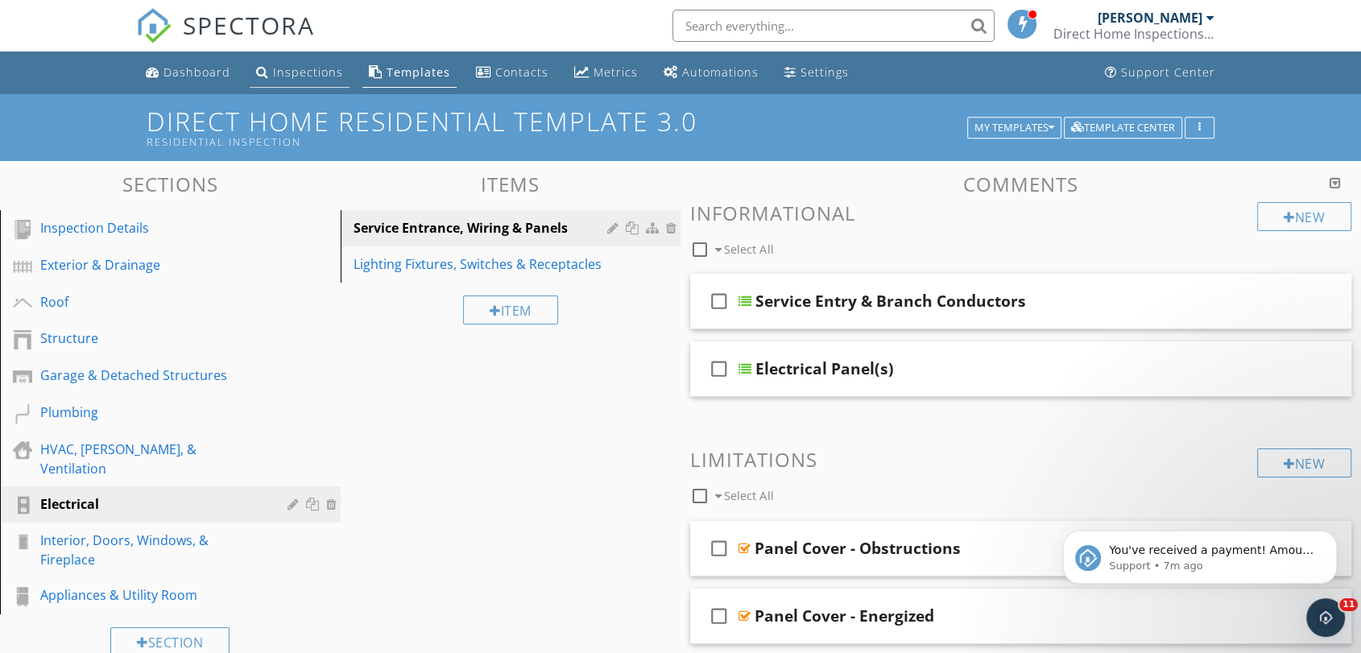
click at [316, 68] on div "Inspections" at bounding box center [308, 71] width 70 height 15
